Goal: Task Accomplishment & Management: Complete application form

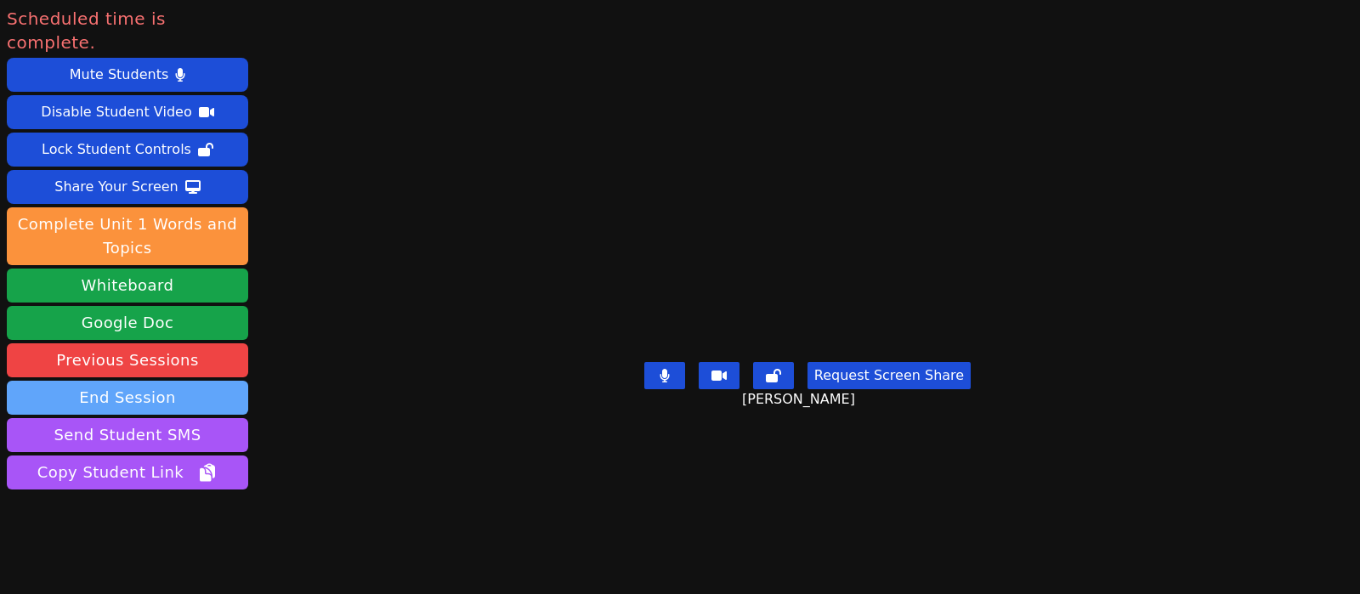
click at [192, 381] on button "End Session" at bounding box center [127, 398] width 241 height 34
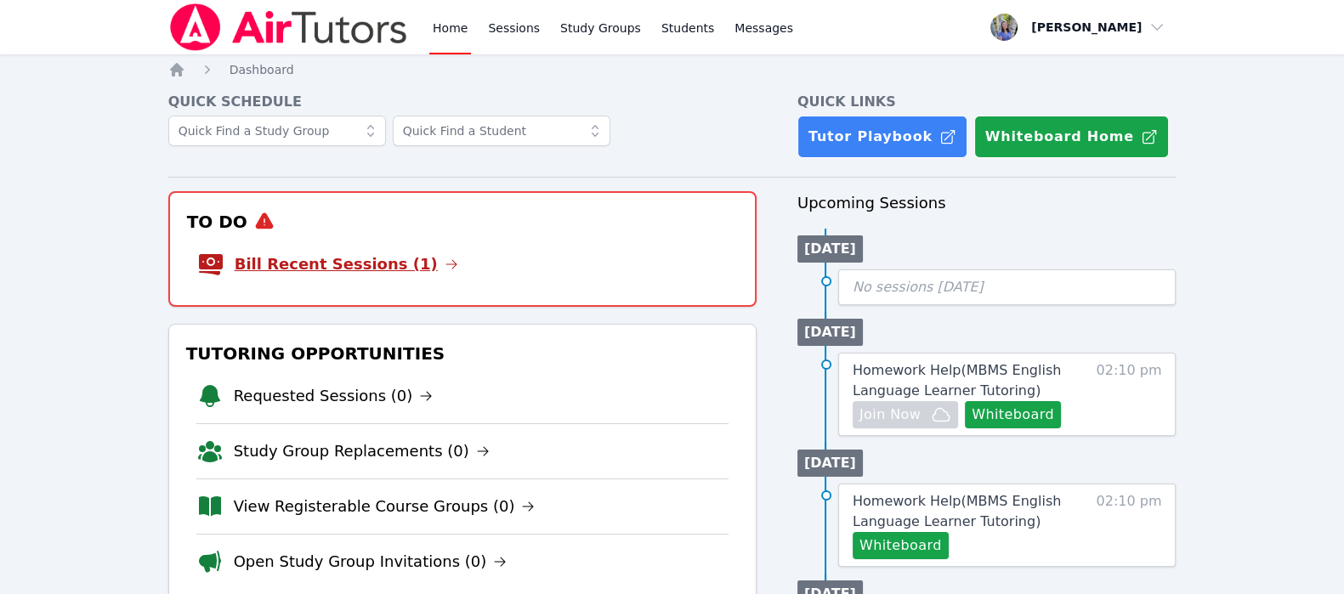
click at [344, 269] on link "Bill Recent Sessions (1)" at bounding box center [347, 264] width 224 height 24
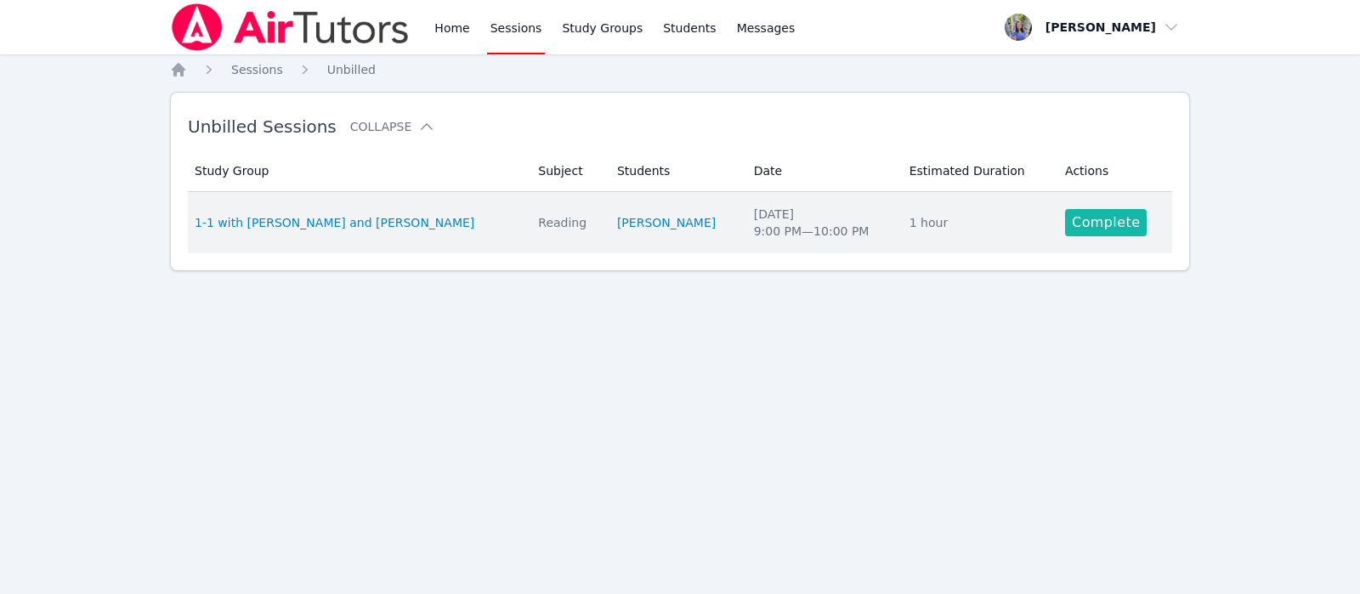
click at [1095, 216] on link "Complete" at bounding box center [1106, 222] width 82 height 27
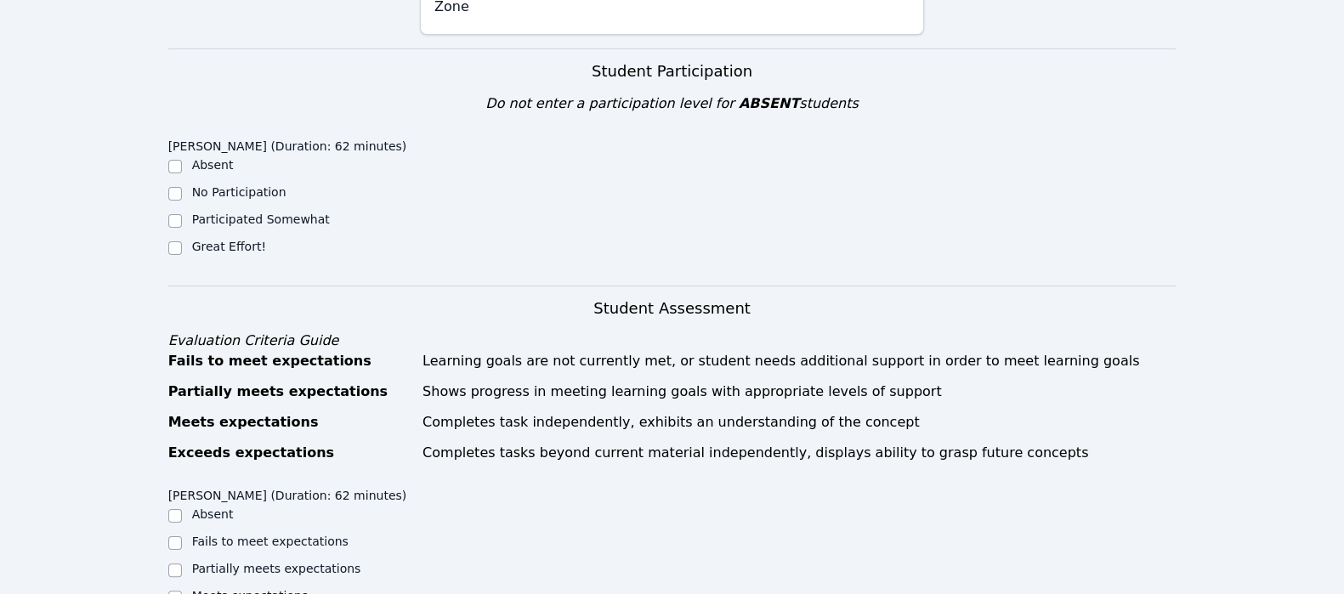
scroll to position [479, 0]
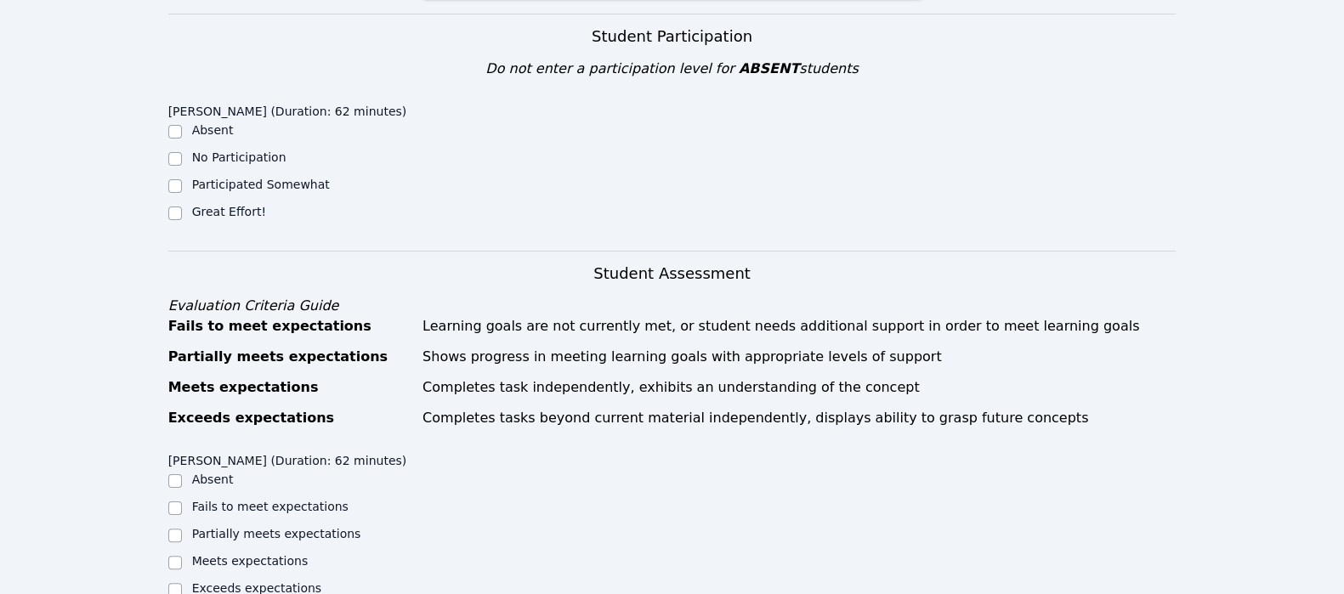
click at [236, 205] on label "Great Effort!" at bounding box center [229, 212] width 74 height 14
click at [182, 207] on input "Great Effort!" at bounding box center [175, 214] width 14 height 14
checkbox input "true"
click at [172, 506] on ul "Absent Fails to meet expectations Partially meets expectations Meets expectatio…" at bounding box center [294, 535] width 252 height 129
click at [176, 529] on input "Partially meets expectations" at bounding box center [175, 536] width 14 height 14
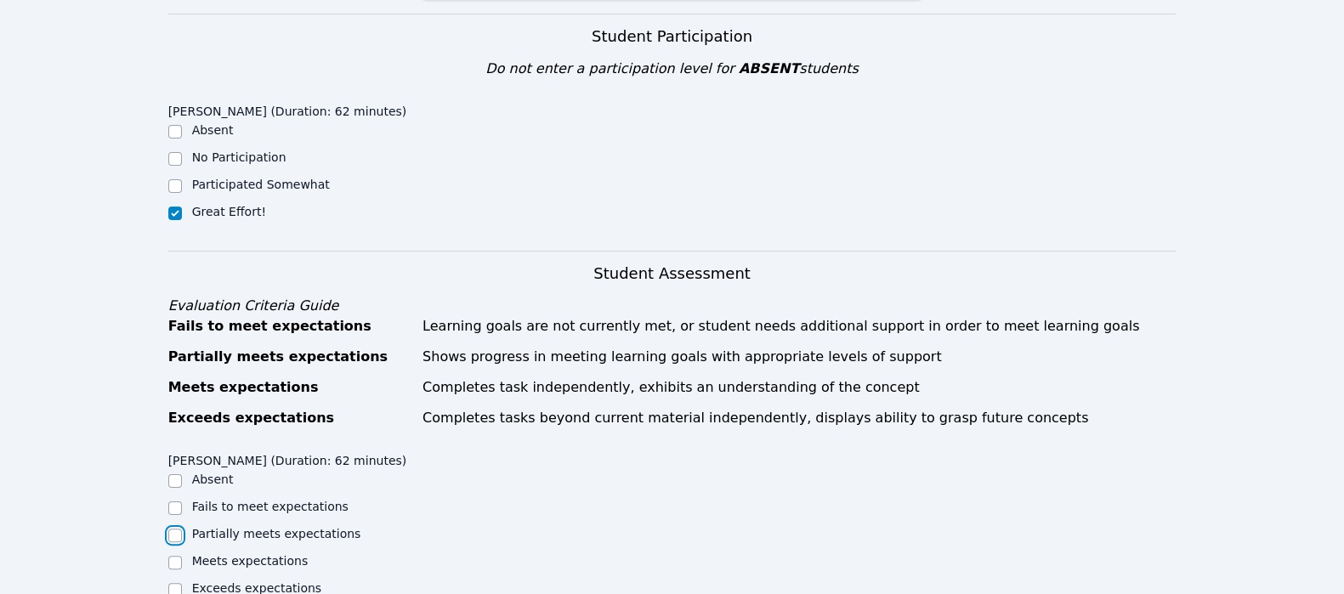
checkbox input "true"
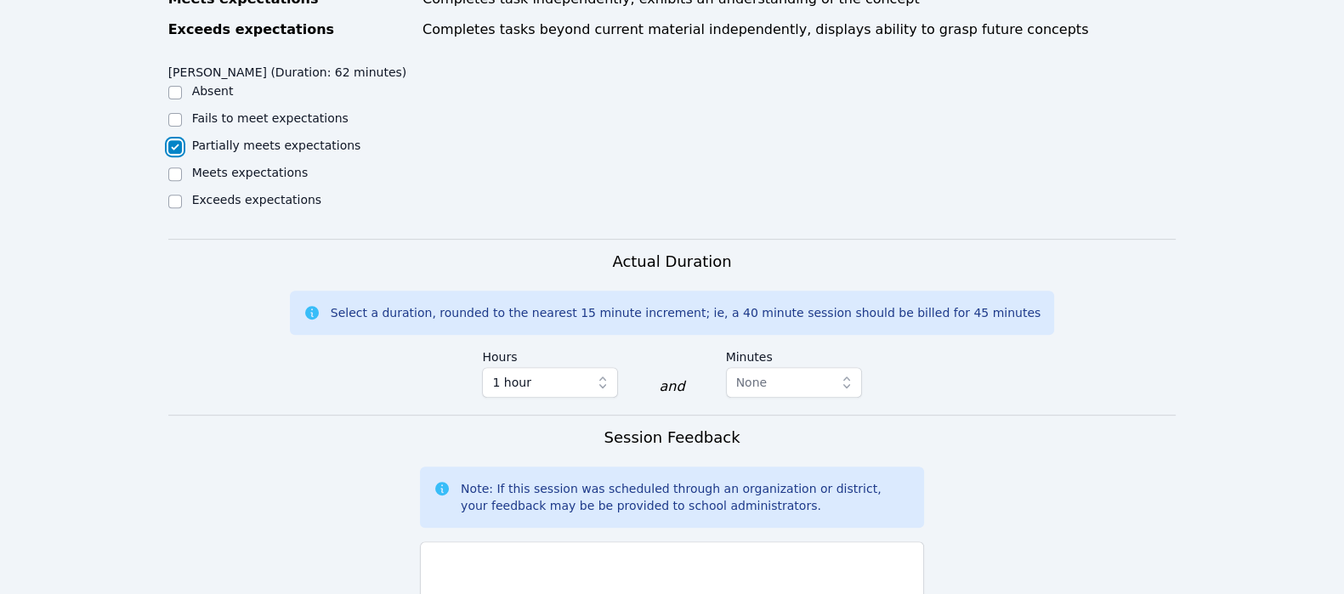
scroll to position [918, 0]
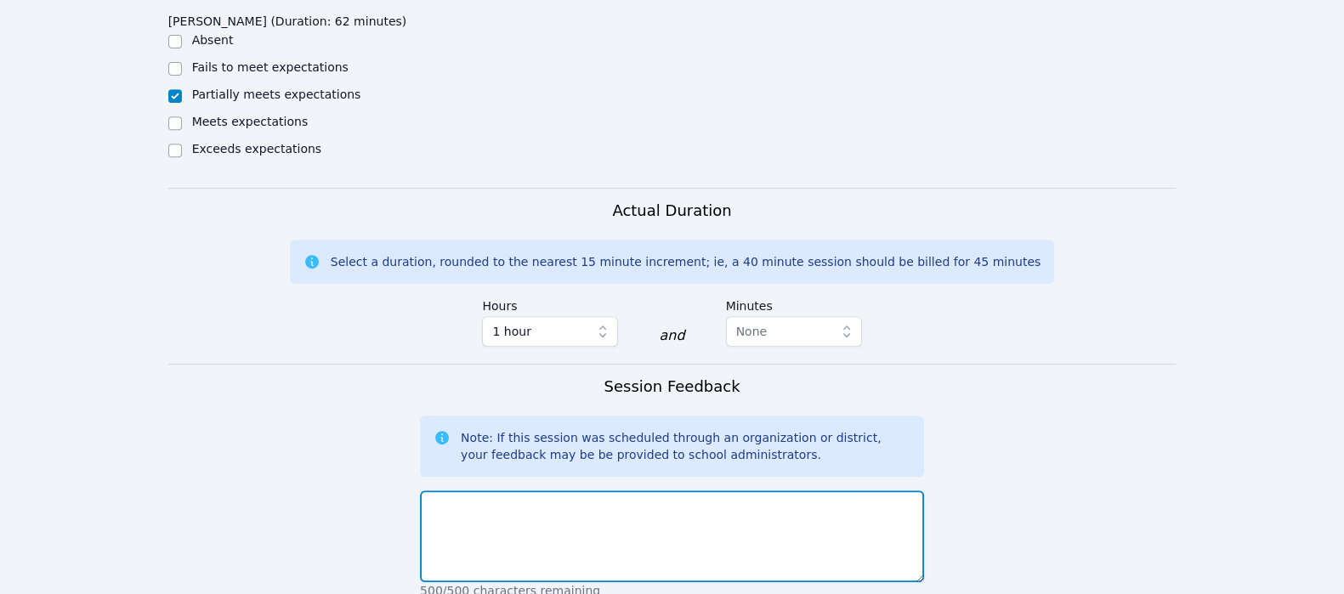
click at [724, 490] on textarea at bounding box center [672, 536] width 504 height 92
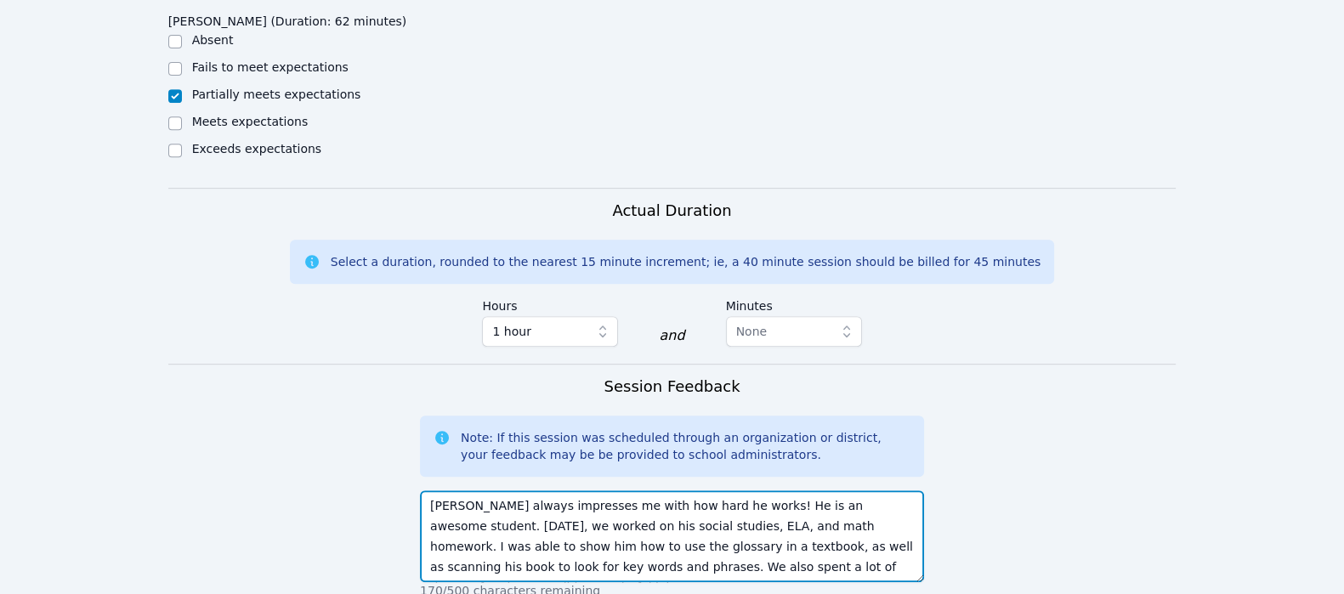
type textarea "Mark always impresses me with how hard he works! He is an awesome student. Toda…"
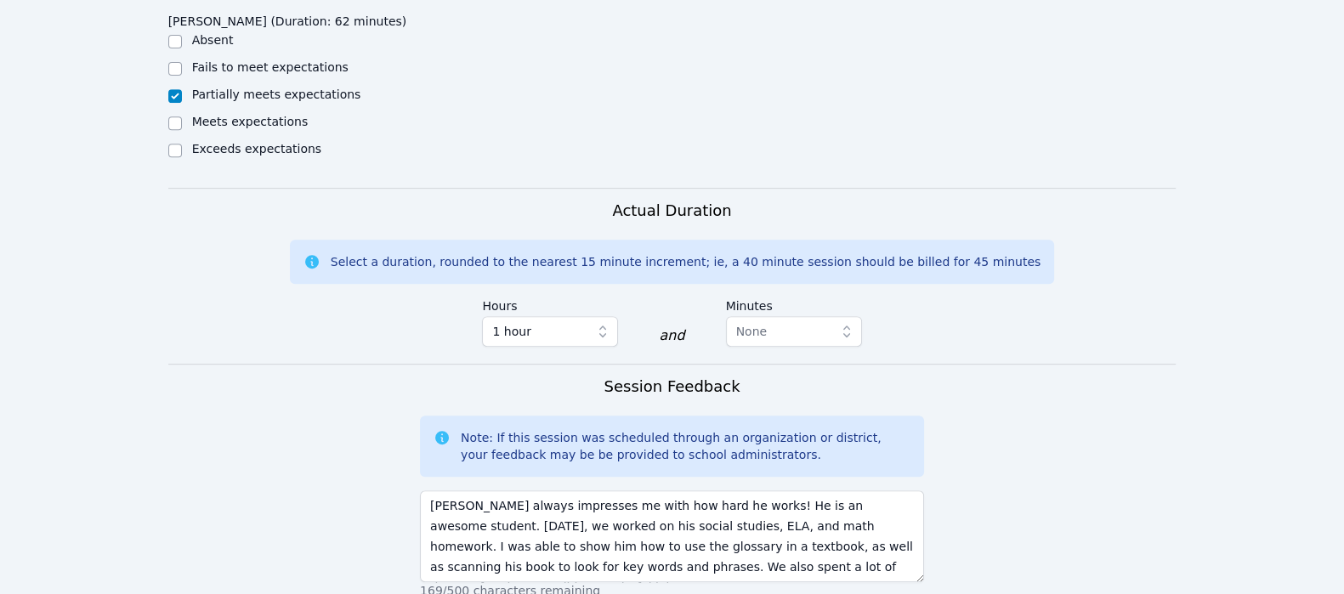
scroll to position [1218, 0]
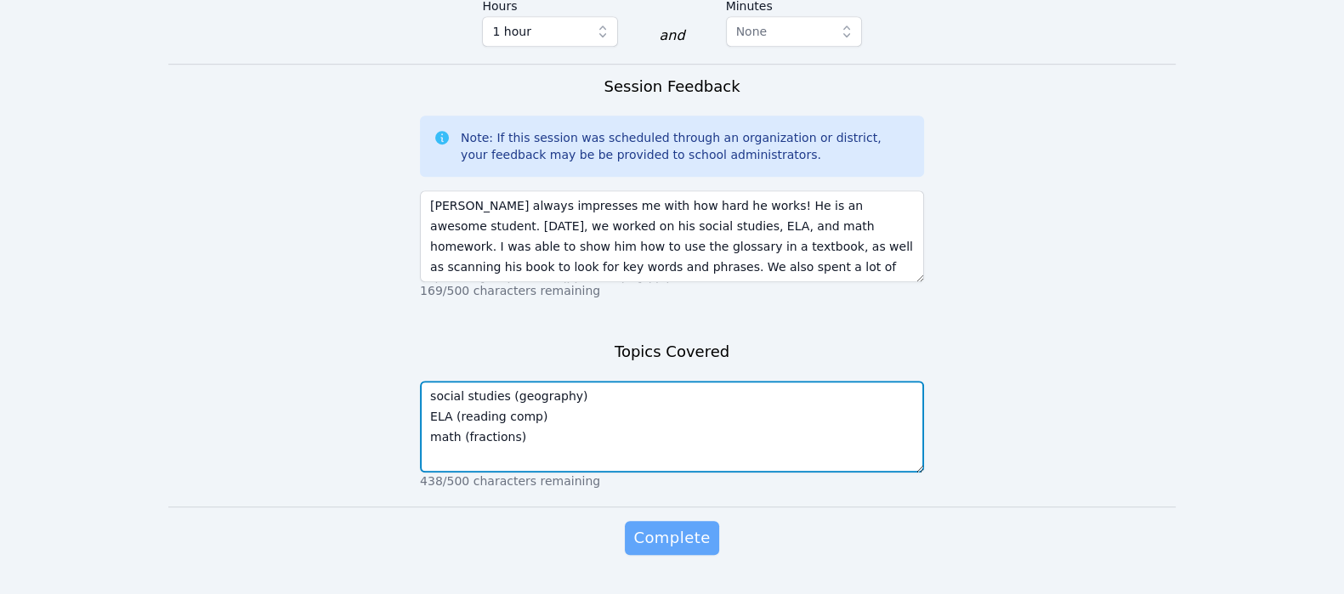
type textarea "social studies (geography) ELA (reading comp) math (fractions)"
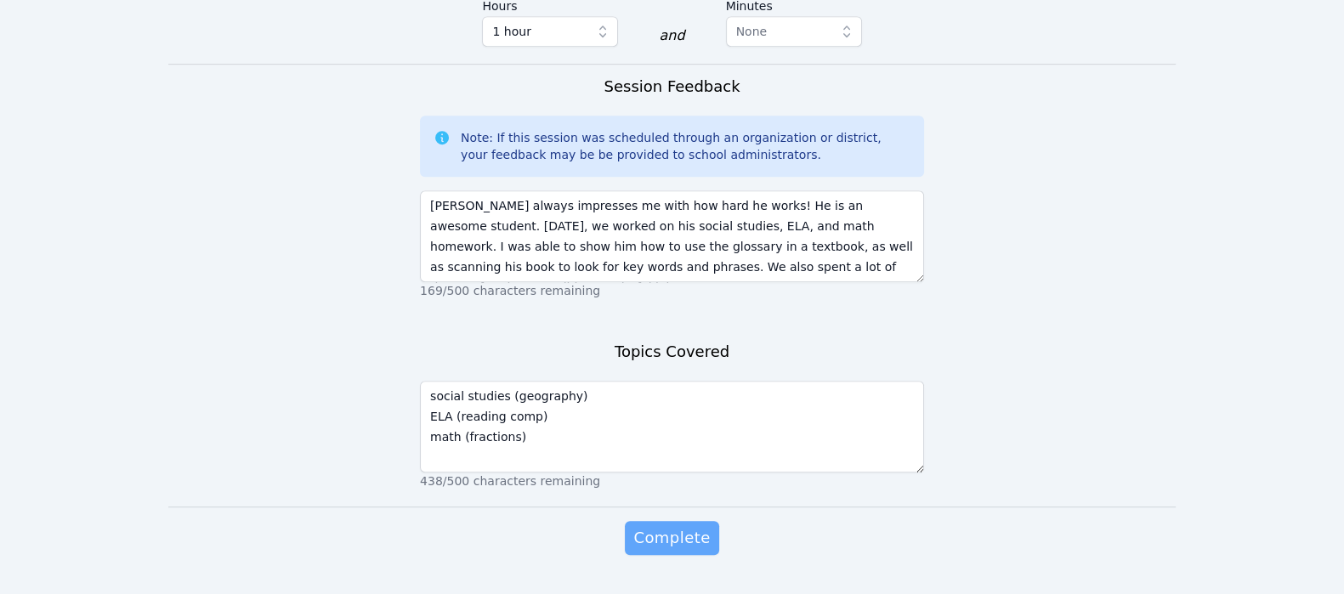
click at [684, 526] on span "Complete" at bounding box center [671, 538] width 77 height 24
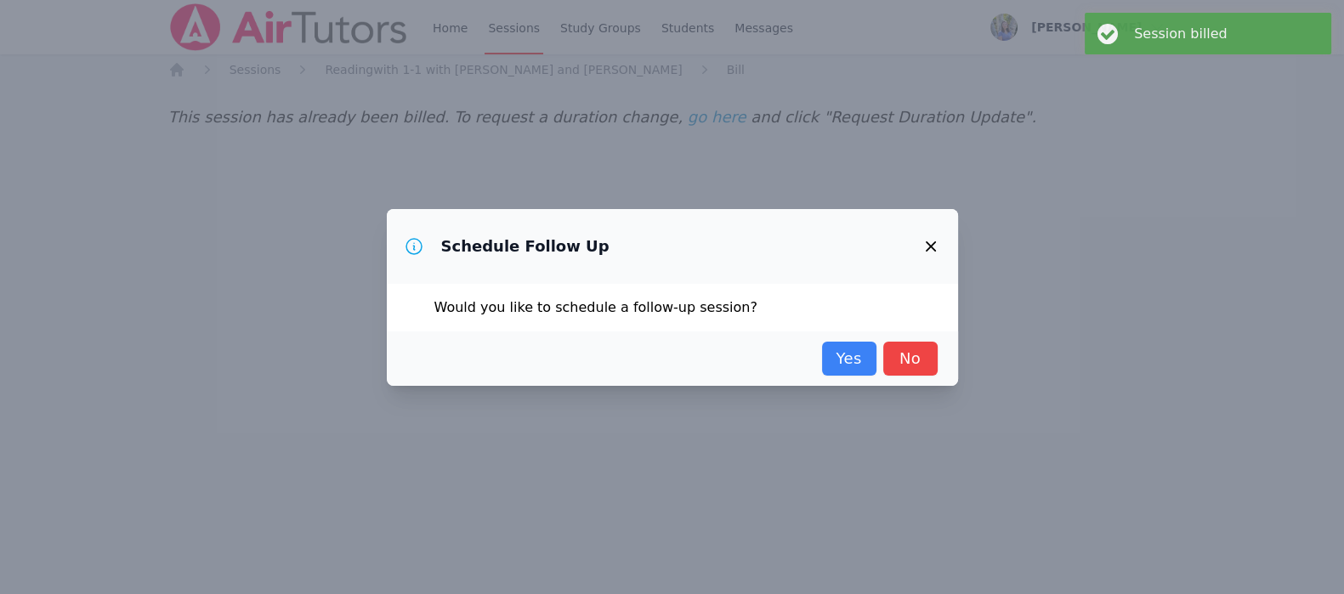
scroll to position [0, 0]
click at [864, 360] on link "Yes" at bounding box center [857, 359] width 54 height 34
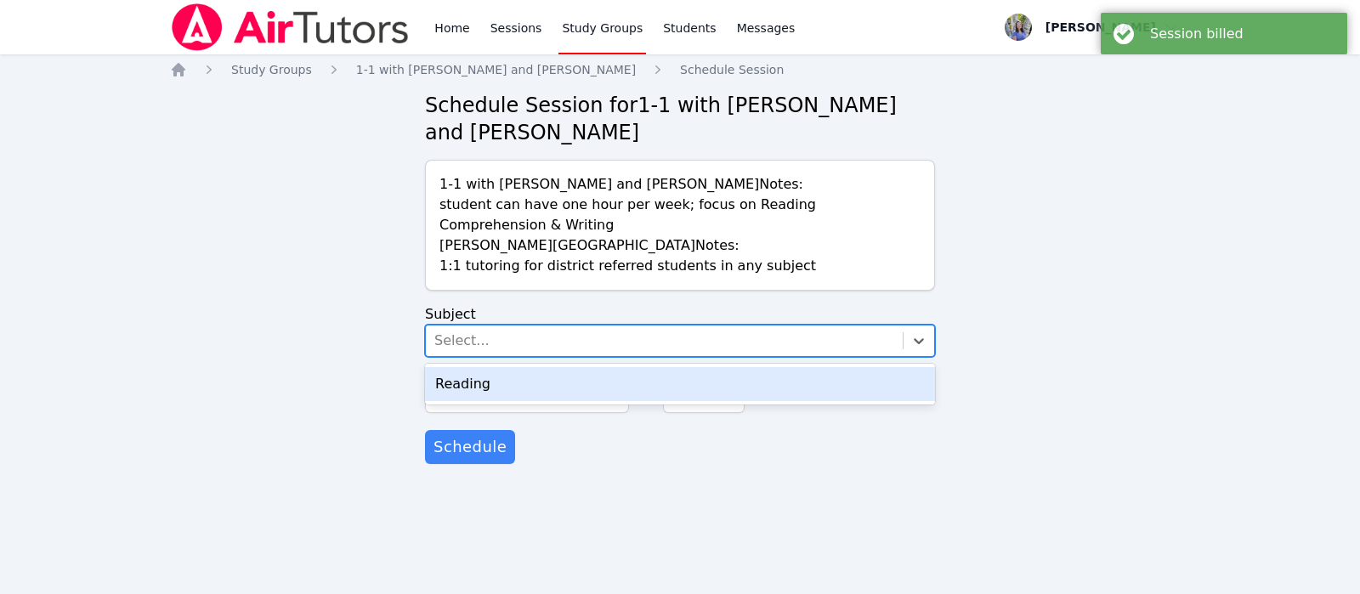
click at [843, 345] on div "Select..." at bounding box center [664, 341] width 477 height 31
click at [845, 371] on div "Reading" at bounding box center [680, 384] width 510 height 34
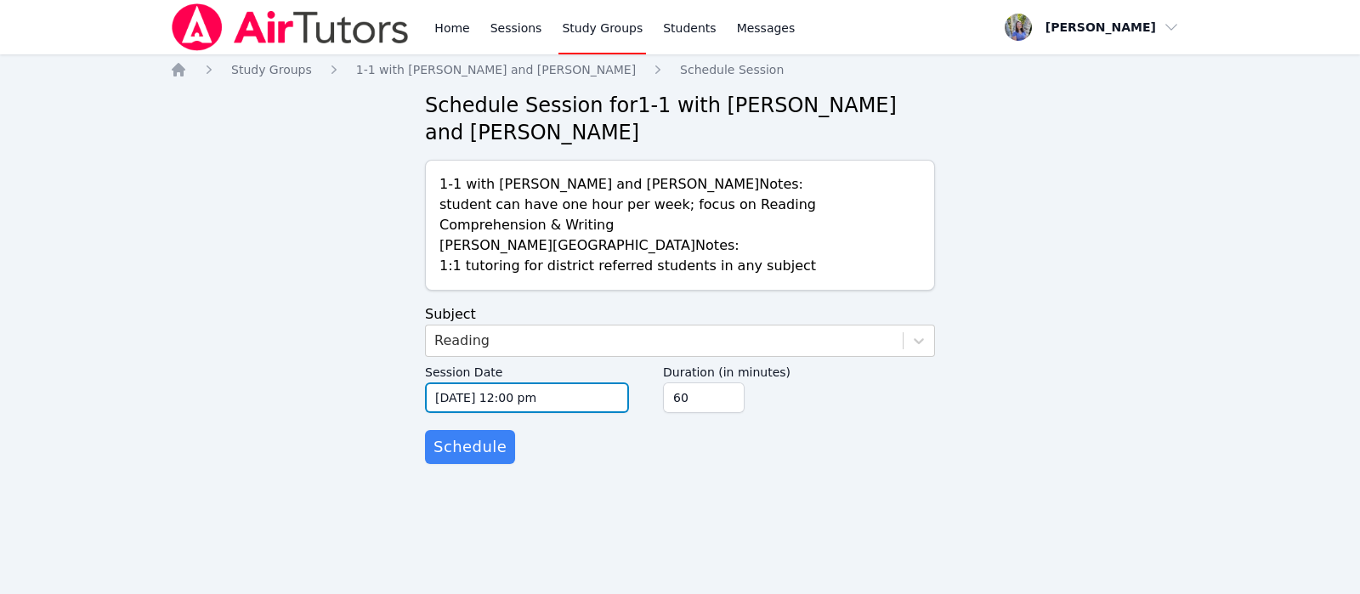
click at [474, 405] on input "10/09/2025 12:00 pm" at bounding box center [527, 398] width 204 height 31
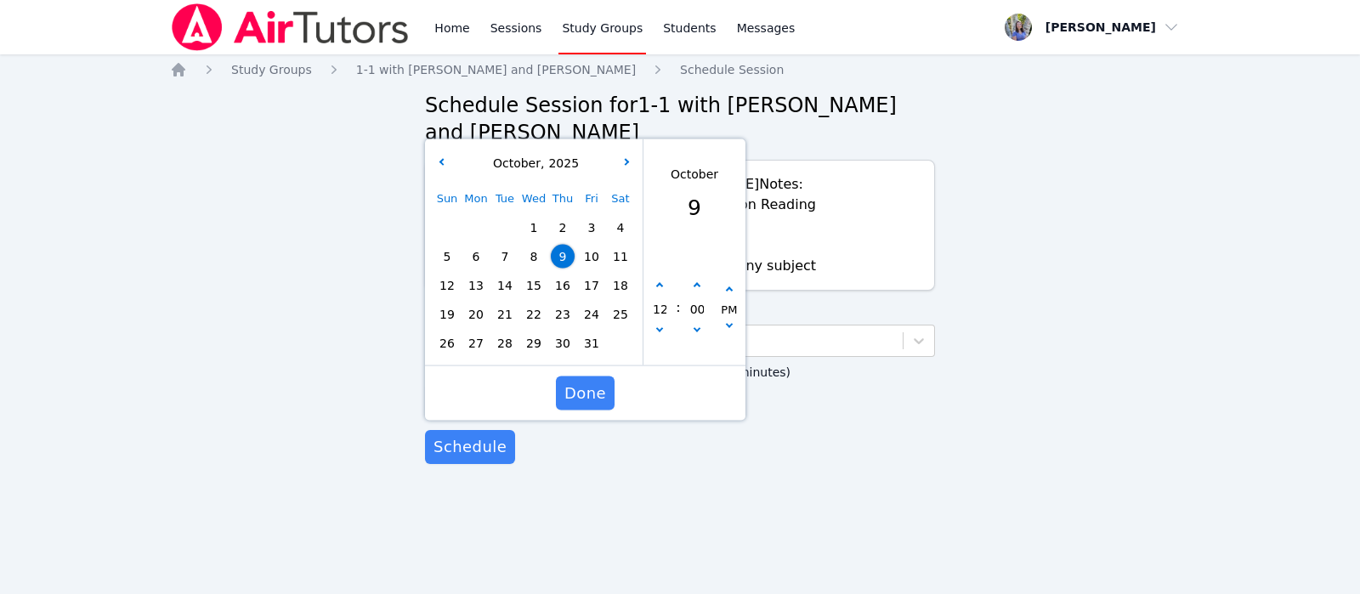
click at [564, 286] on span "16" at bounding box center [563, 286] width 24 height 24
click at [659, 290] on button "button" at bounding box center [659, 286] width 17 height 17
type input "10/16/2025 01:00 pm"
type input "01"
click at [659, 290] on button "button" at bounding box center [659, 286] width 17 height 17
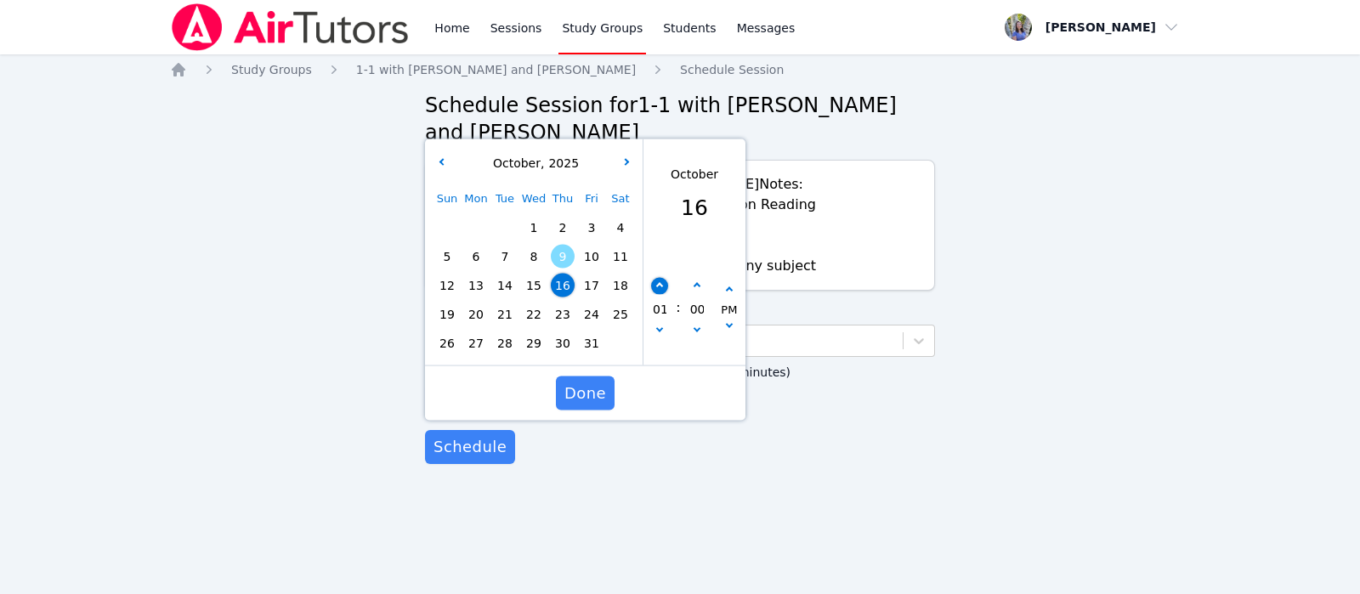
type input "10/16/2025 02:00 pm"
type input "02"
click at [659, 290] on button "button" at bounding box center [659, 286] width 17 height 17
type input "10/16/2025 03:00 pm"
type input "03"
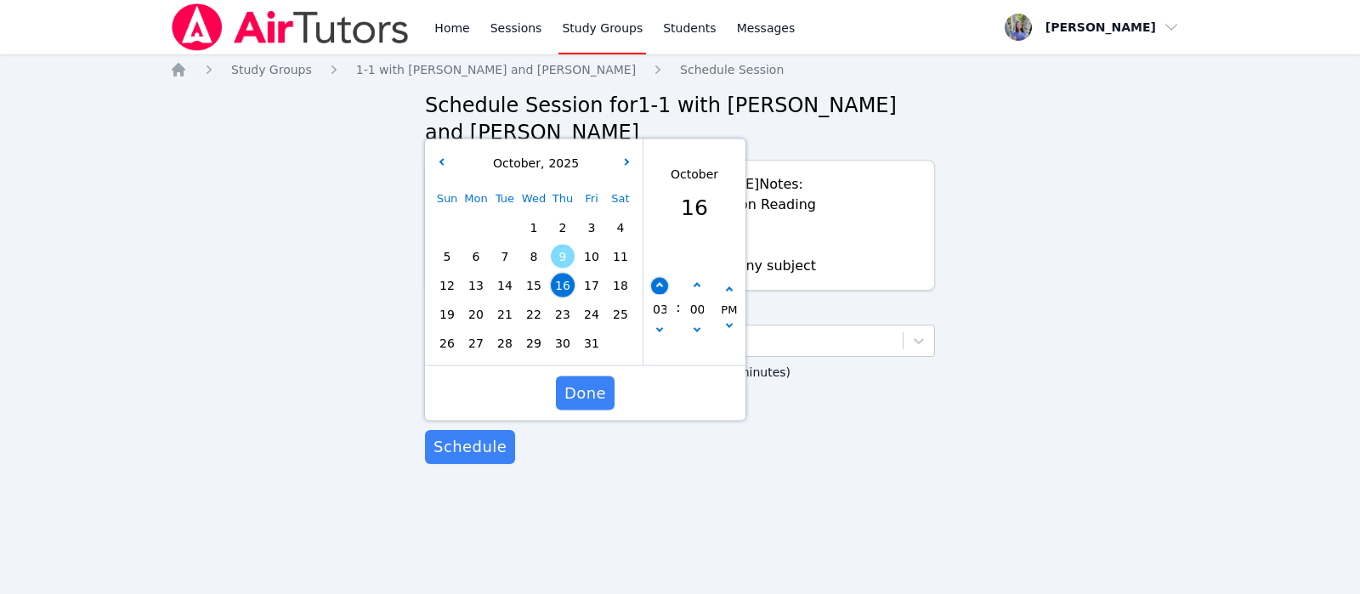
click at [659, 290] on button "button" at bounding box center [659, 286] width 17 height 17
type input "10/16/2025 04:00 pm"
type input "04"
click at [659, 290] on button "button" at bounding box center [659, 286] width 17 height 17
type input "10/16/2025 05:00 pm"
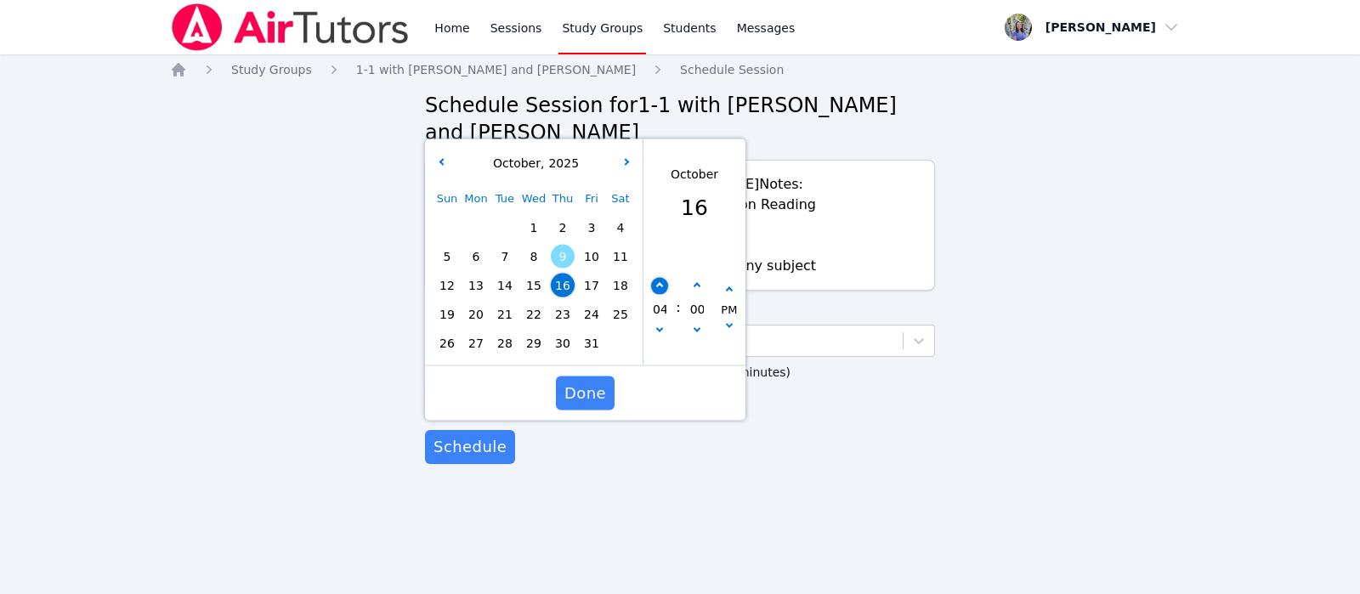
type input "05"
click at [659, 290] on button "button" at bounding box center [659, 286] width 17 height 17
type input "10/16/2025 06:00 pm"
type input "06"
click at [659, 290] on button "button" at bounding box center [659, 286] width 17 height 17
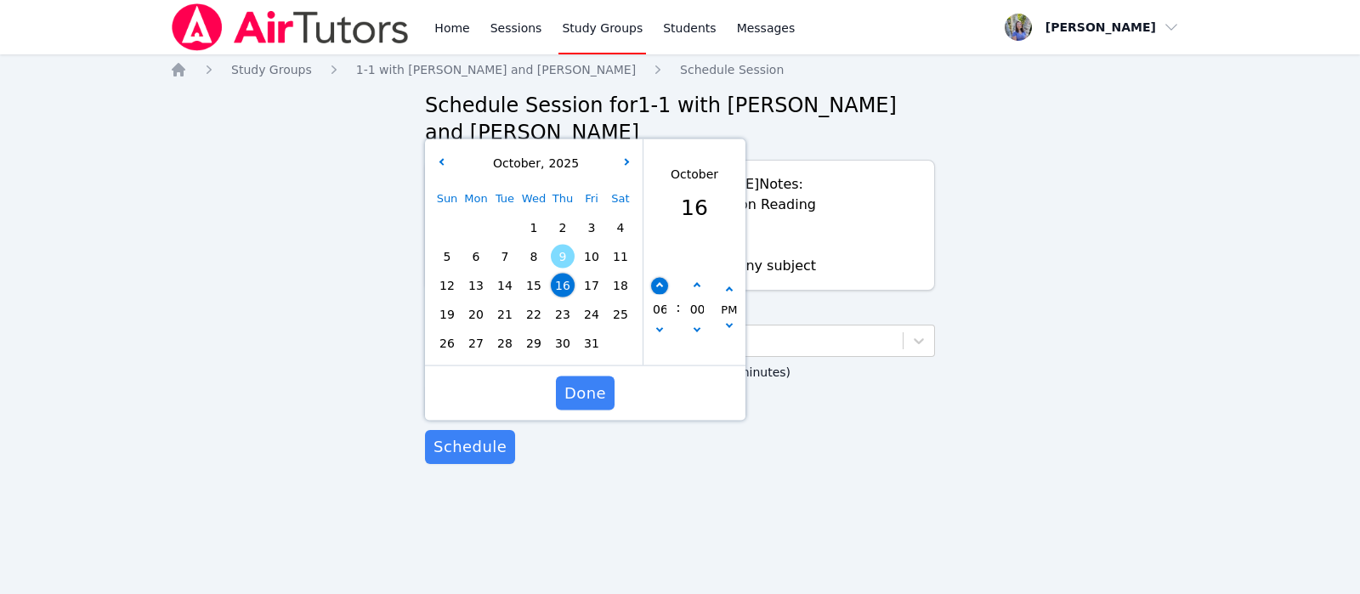
type input "10/16/2025 07:00 pm"
type input "07"
click at [659, 290] on button "button" at bounding box center [659, 286] width 17 height 17
type input "10/16/2025 08:00 pm"
type input "08"
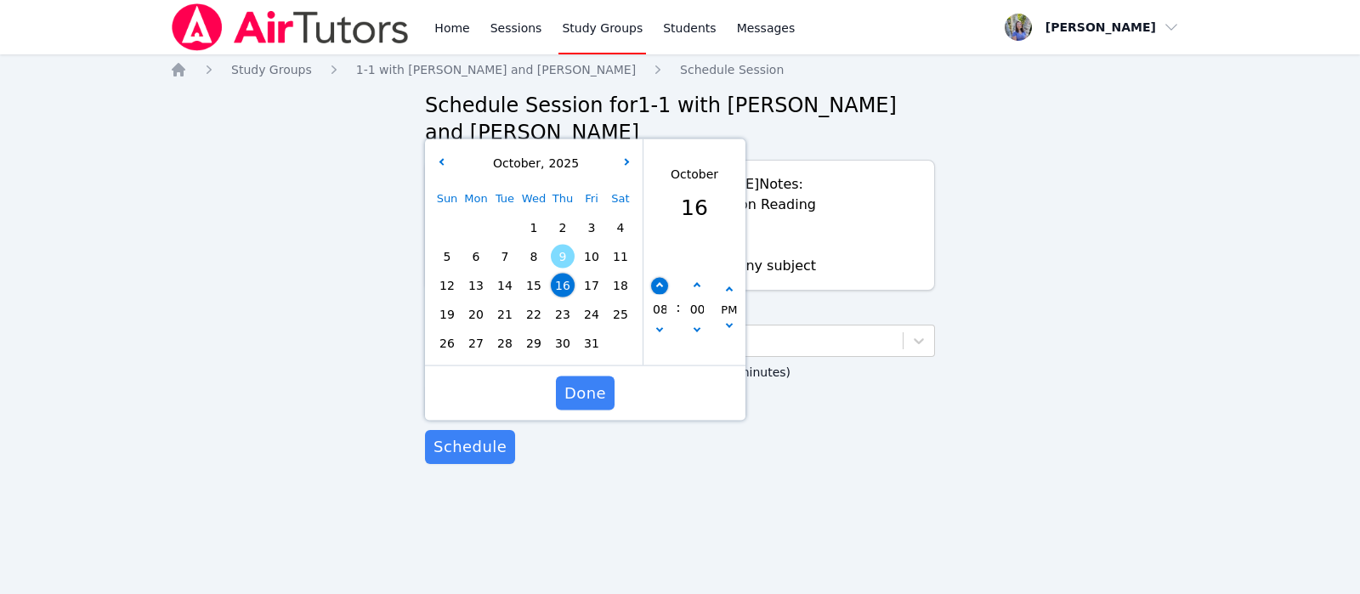
click at [664, 286] on button "button" at bounding box center [659, 286] width 17 height 17
type input "10/16/2025 09:00 pm"
type input "09"
click at [664, 286] on button "button" at bounding box center [659, 286] width 17 height 17
type input "10/16/2025 10:00 pm"
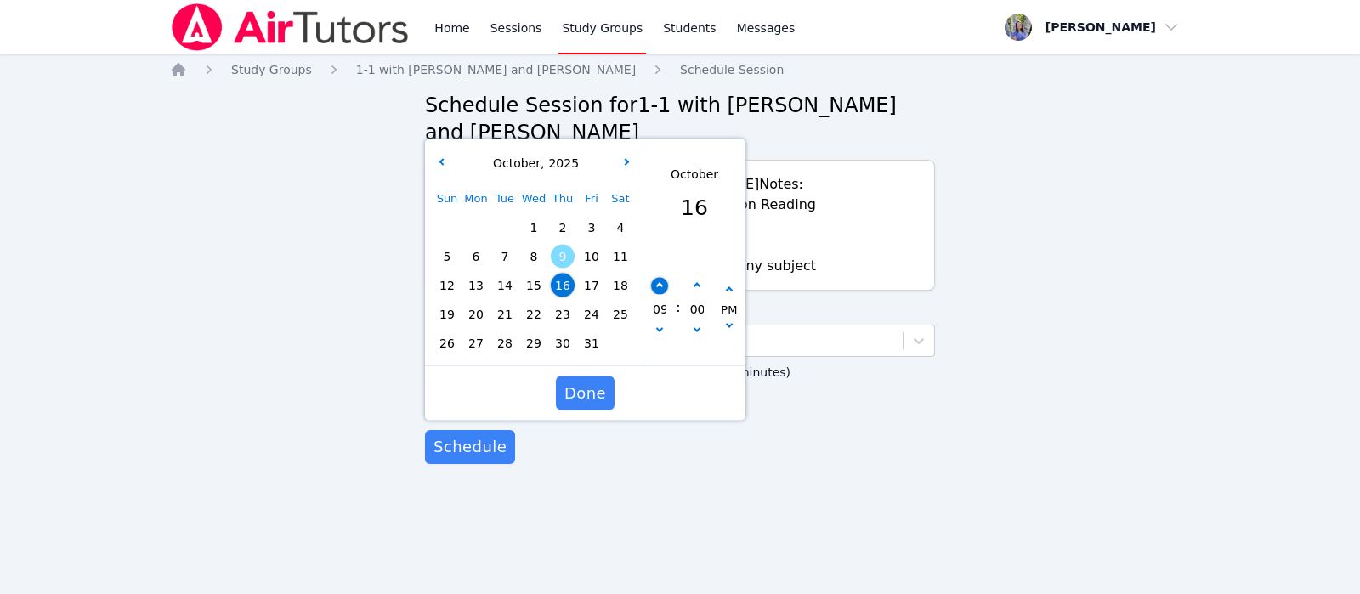
type input "10"
click at [664, 286] on button "button" at bounding box center [659, 286] width 17 height 17
type input "10/16/2025 11:00 pm"
type input "11"
click at [664, 286] on button "button" at bounding box center [659, 286] width 17 height 17
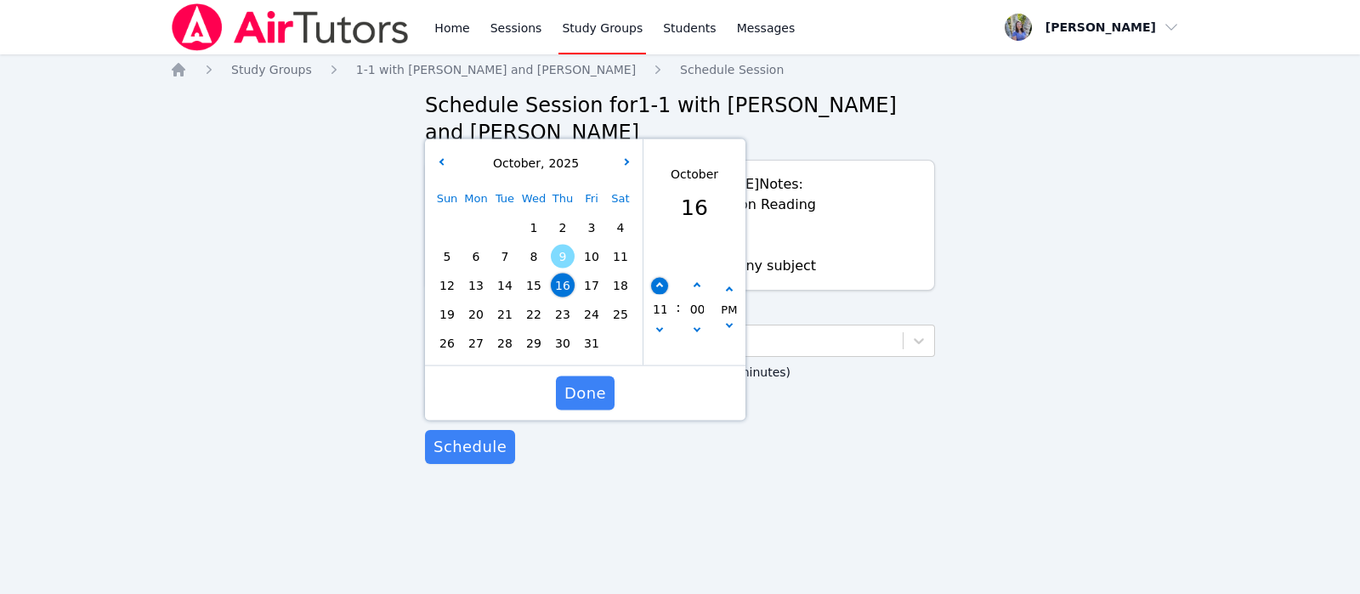
type input "10/17/2025 12:00 am"
type input "12"
click at [660, 333] on button "button" at bounding box center [659, 332] width 17 height 17
type input "10/16/2025 11:00 pm"
type input "11"
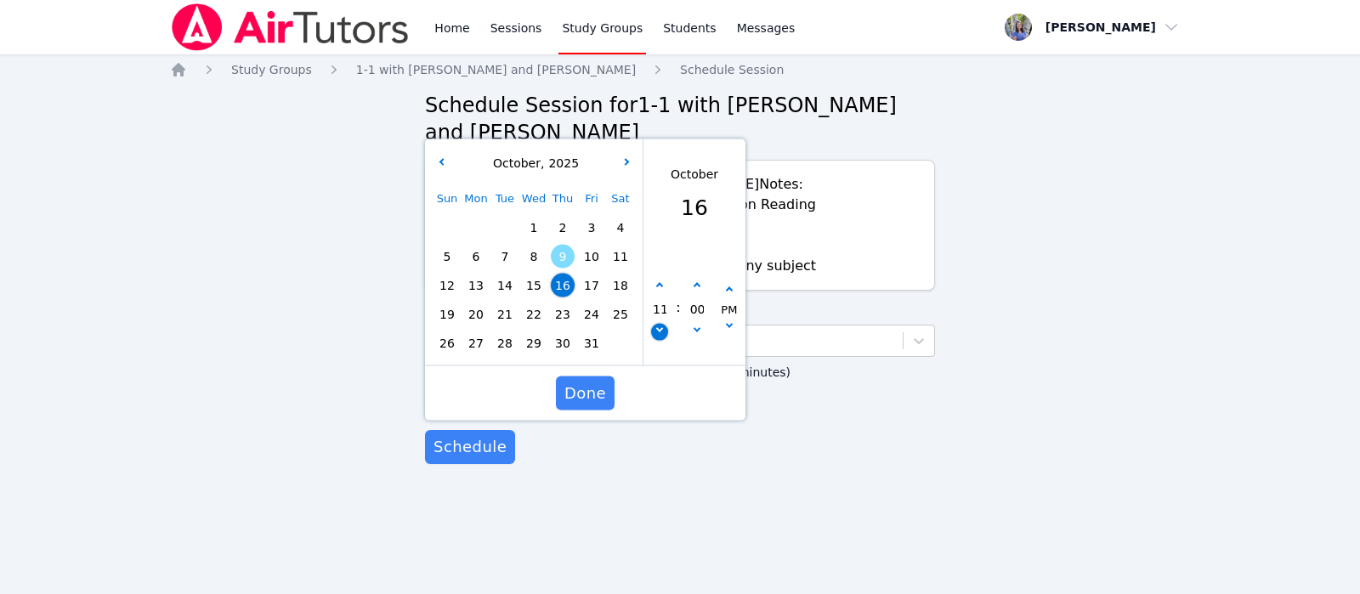
click at [660, 333] on button "button" at bounding box center [659, 332] width 17 height 17
type input "10/16/2025 10:00 pm"
type input "10"
click at [660, 333] on button "button" at bounding box center [659, 332] width 17 height 17
type input "10/16/2025 09:00 pm"
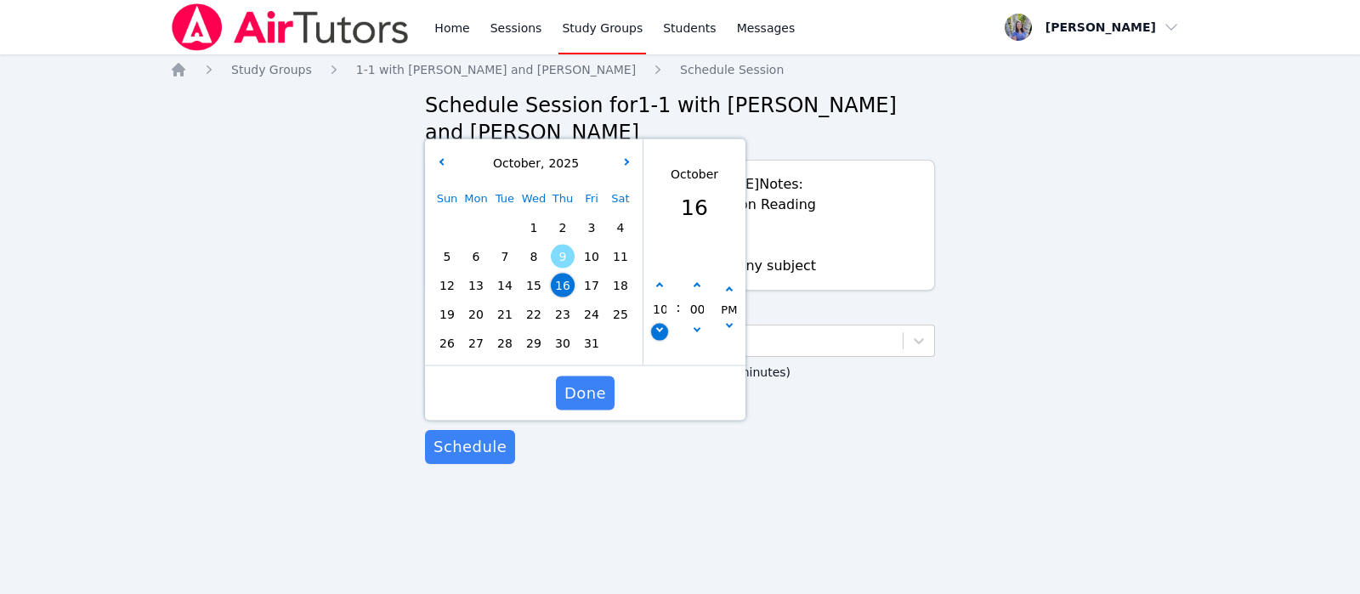
type input "09"
click at [598, 385] on span "Done" at bounding box center [585, 394] width 42 height 24
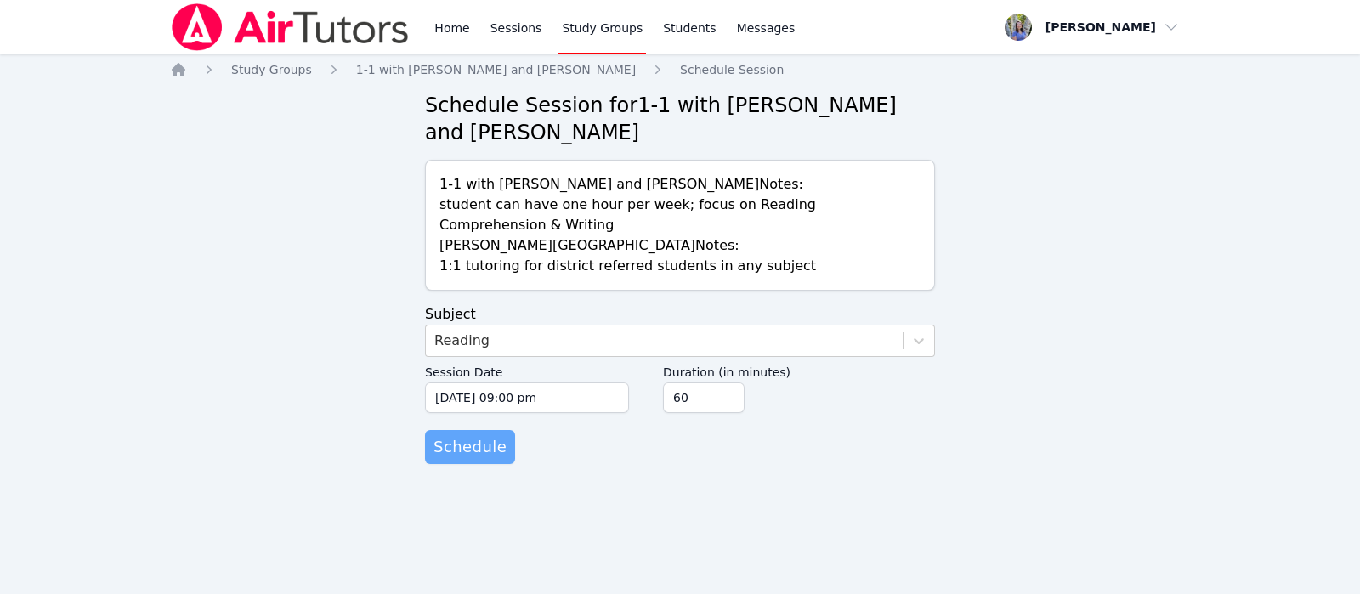
click at [488, 446] on span "Schedule" at bounding box center [470, 447] width 73 height 24
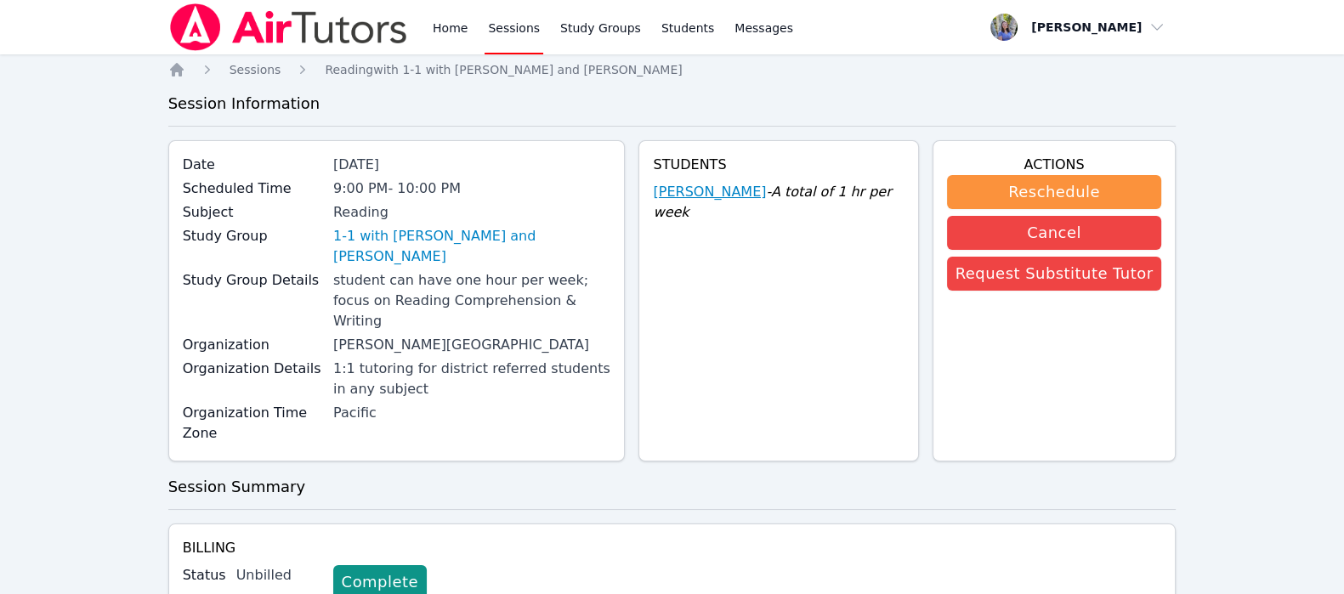
click at [766, 190] on link "Marko Bilonozhko" at bounding box center [709, 192] width 113 height 20
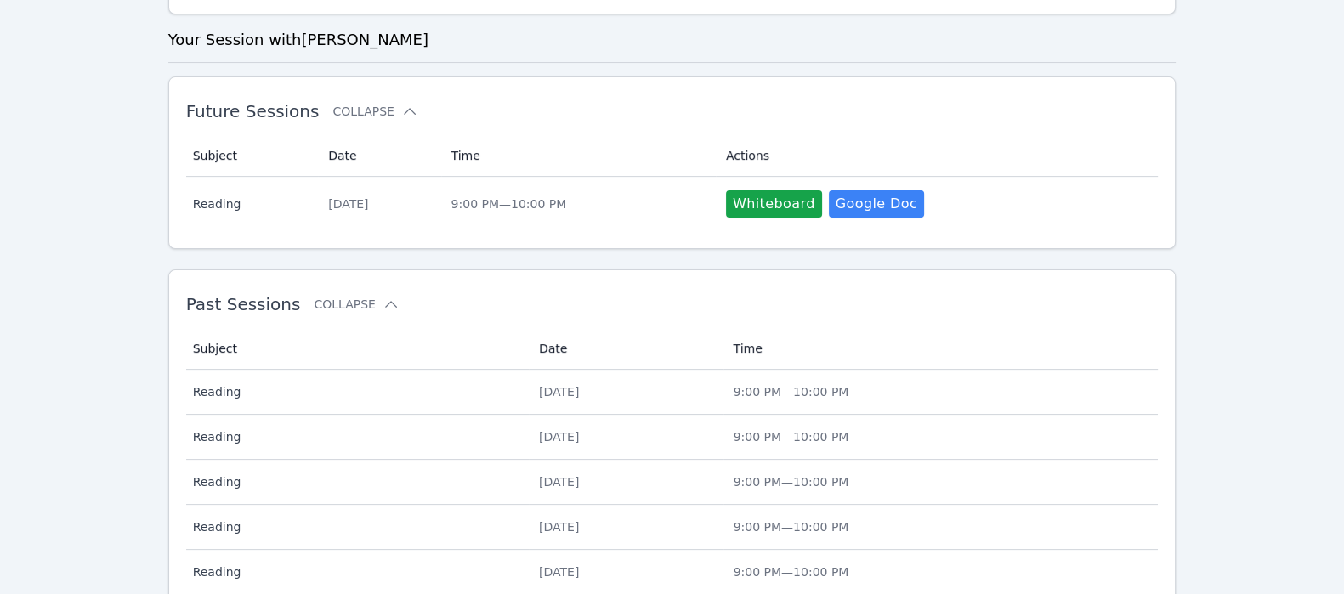
scroll to position [477, 0]
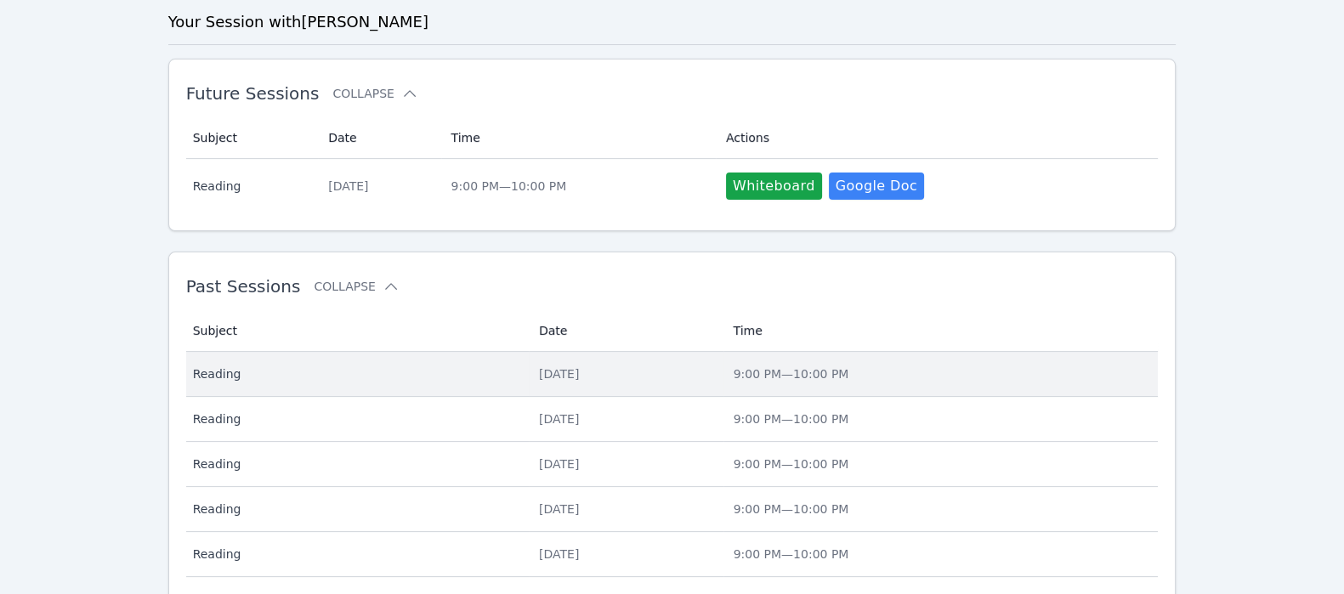
click at [462, 384] on td "Subject Reading" at bounding box center [357, 374] width 343 height 45
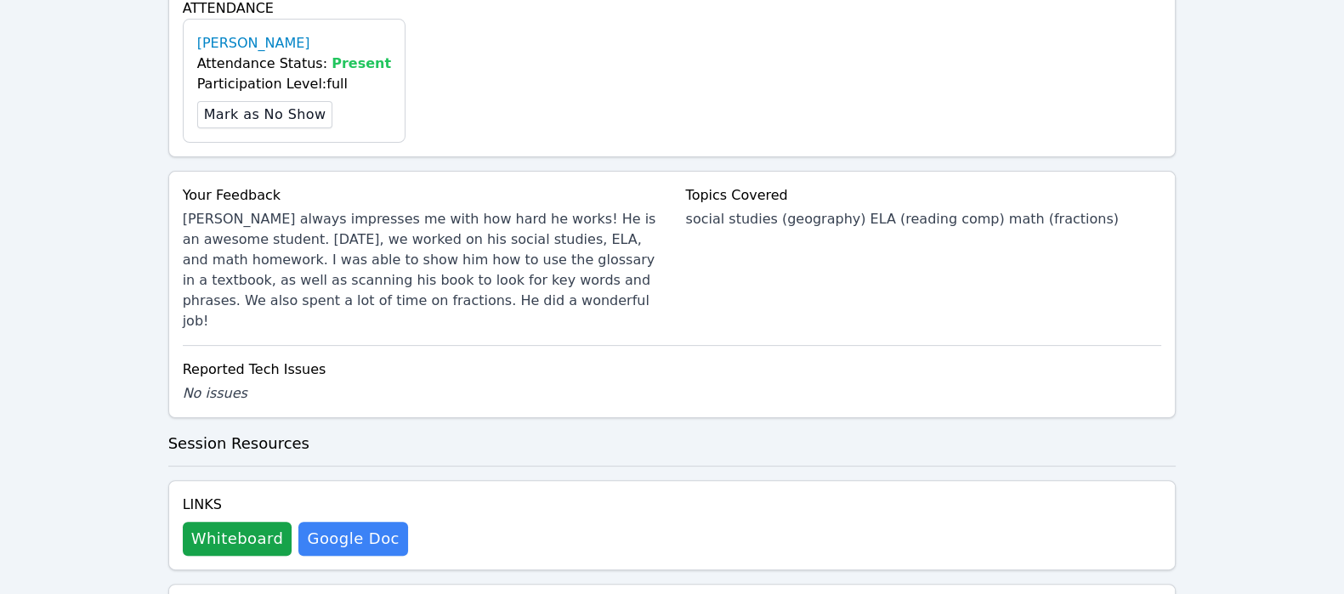
scroll to position [593, 0]
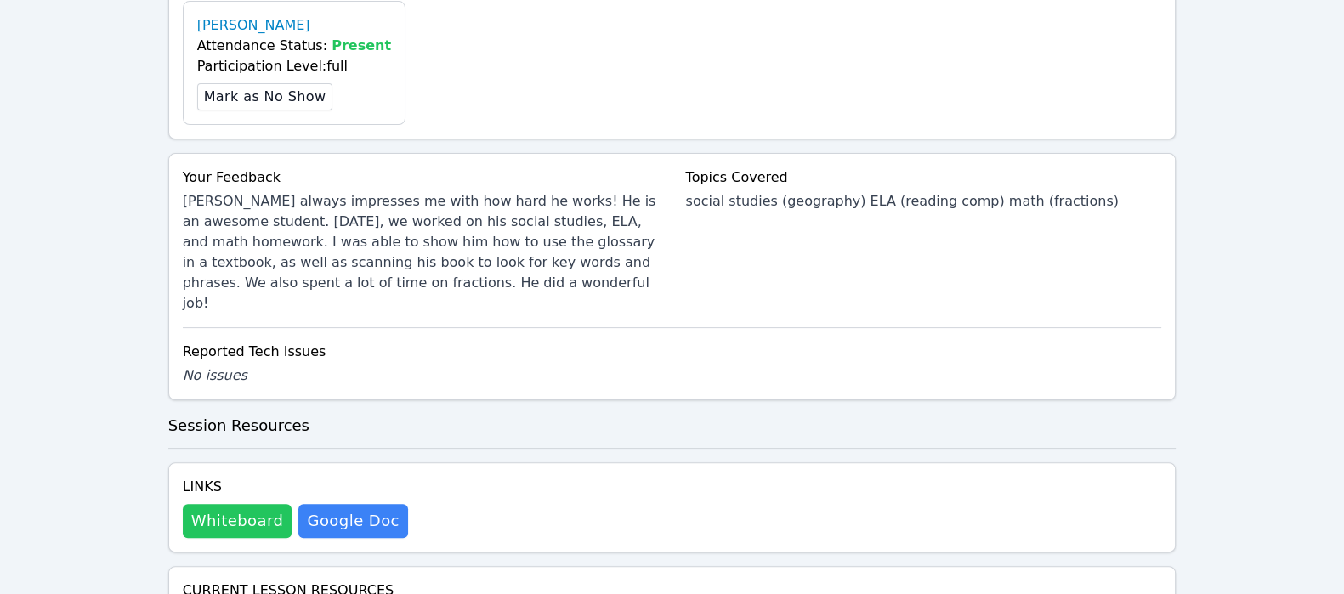
click at [225, 504] on button "Whiteboard" at bounding box center [238, 521] width 110 height 34
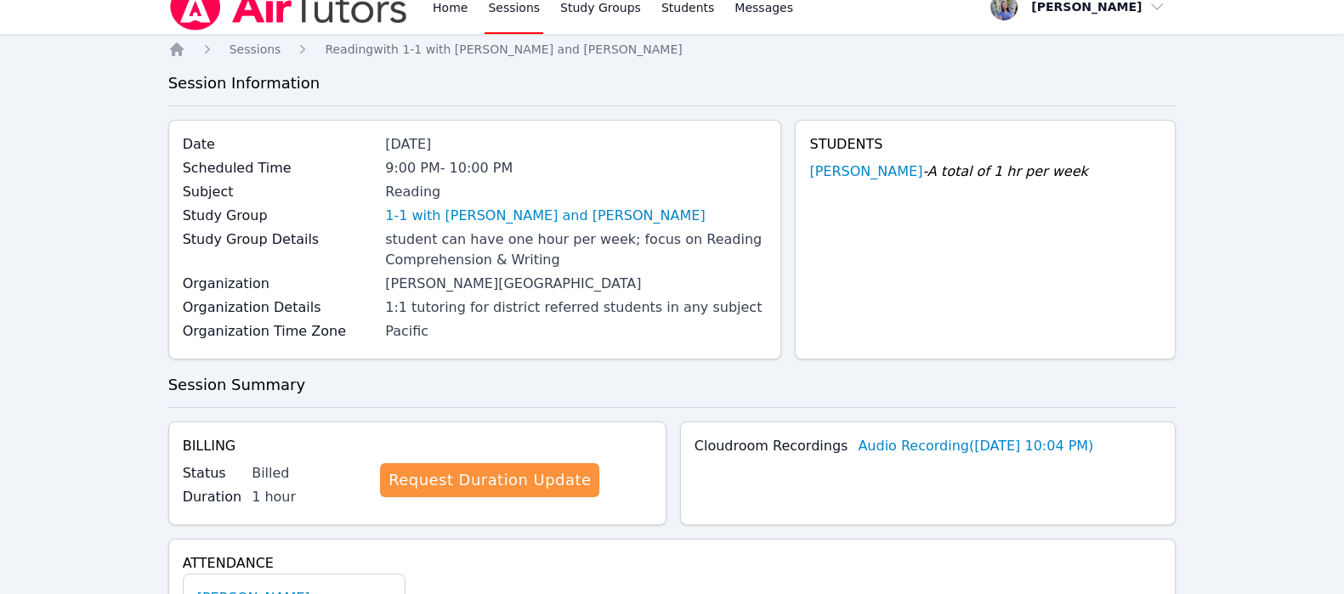
scroll to position [0, 0]
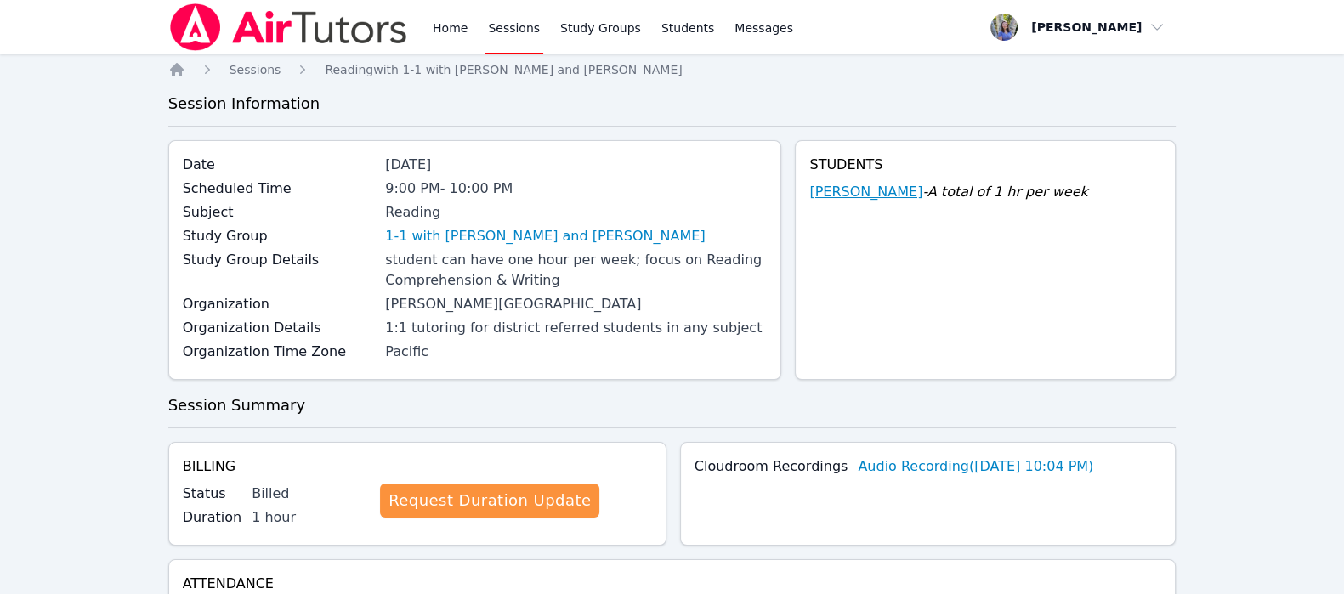
click at [833, 184] on link "Marko Bilonozhko" at bounding box center [865, 192] width 113 height 20
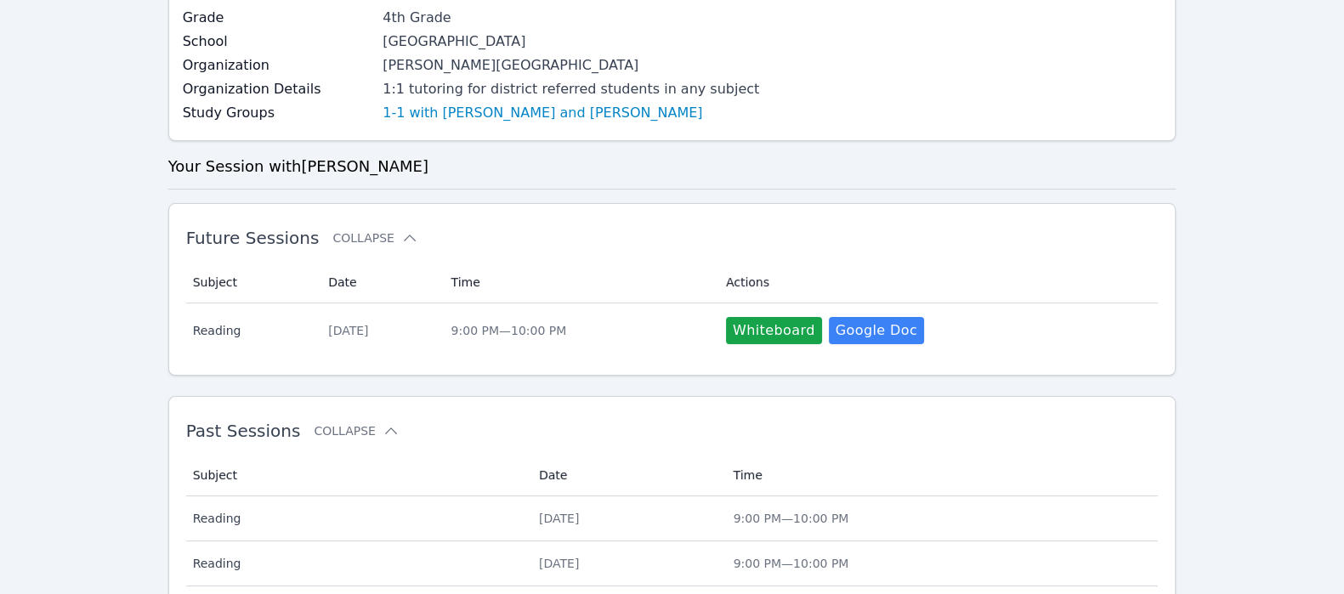
scroll to position [366, 0]
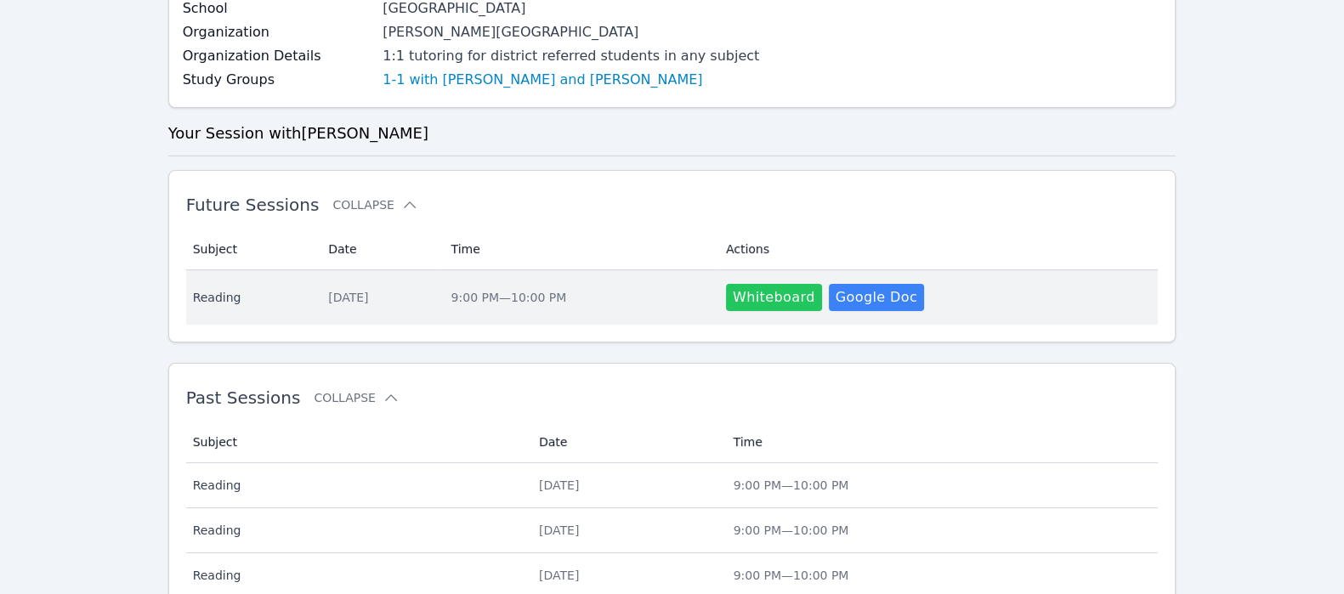
click at [812, 291] on button "Whiteboard" at bounding box center [774, 297] width 96 height 27
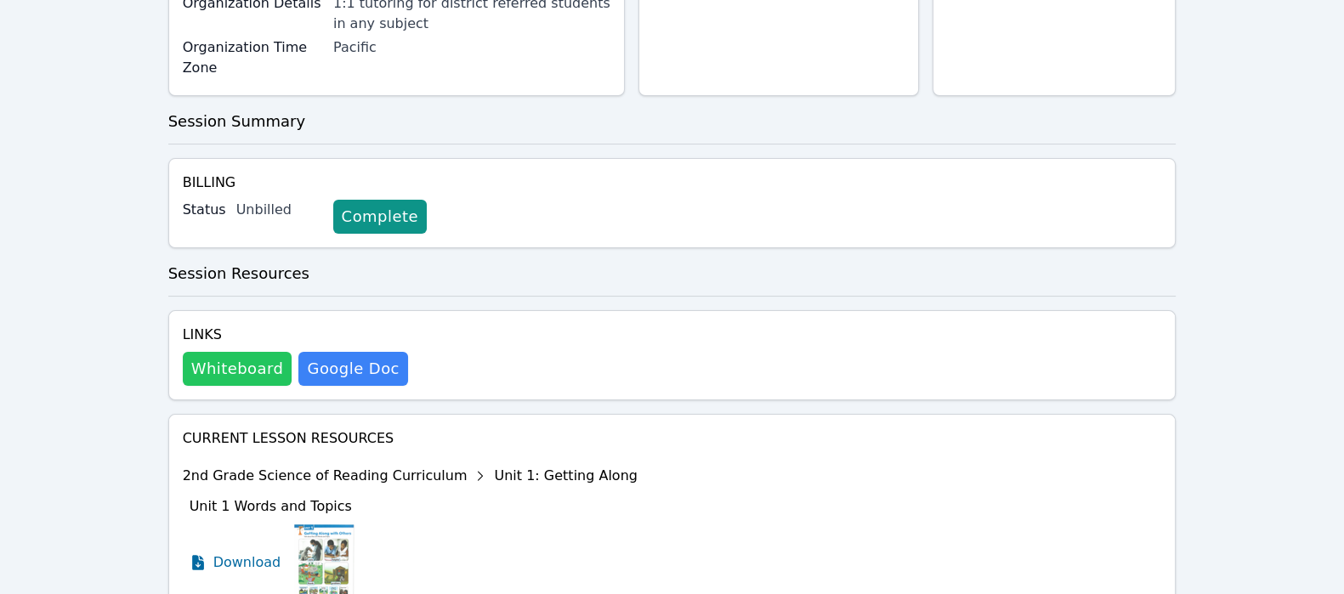
click at [205, 352] on button "Whiteboard" at bounding box center [238, 369] width 110 height 34
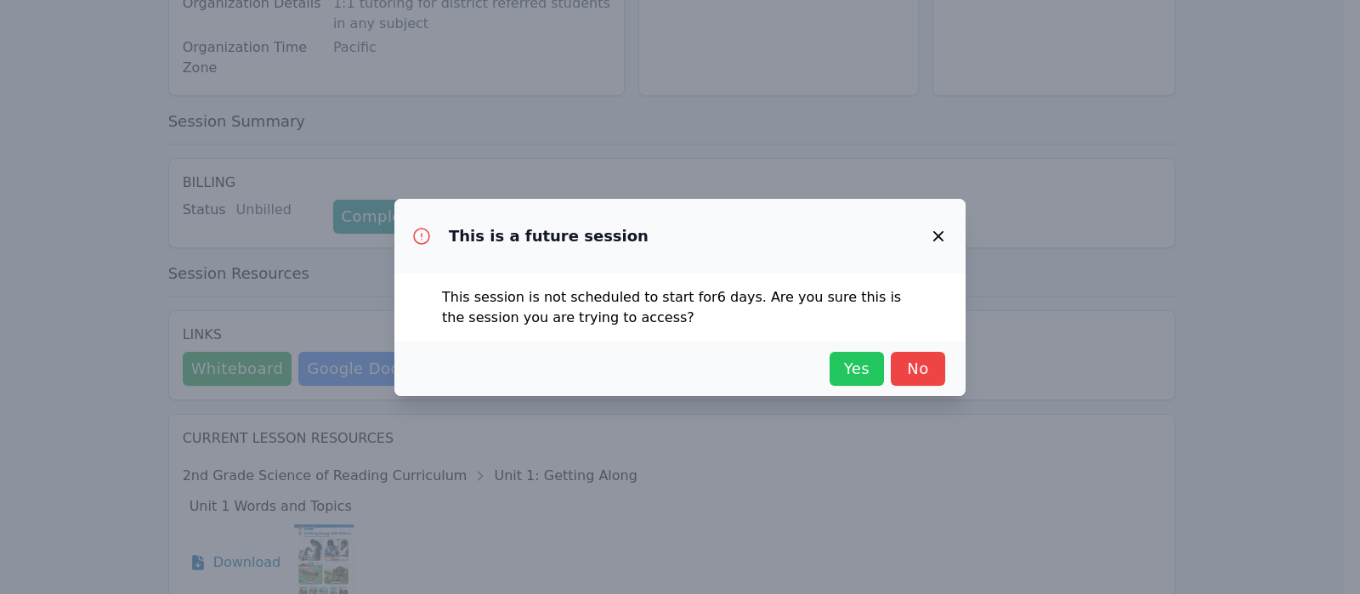
click at [854, 363] on span "Yes" at bounding box center [856, 369] width 37 height 24
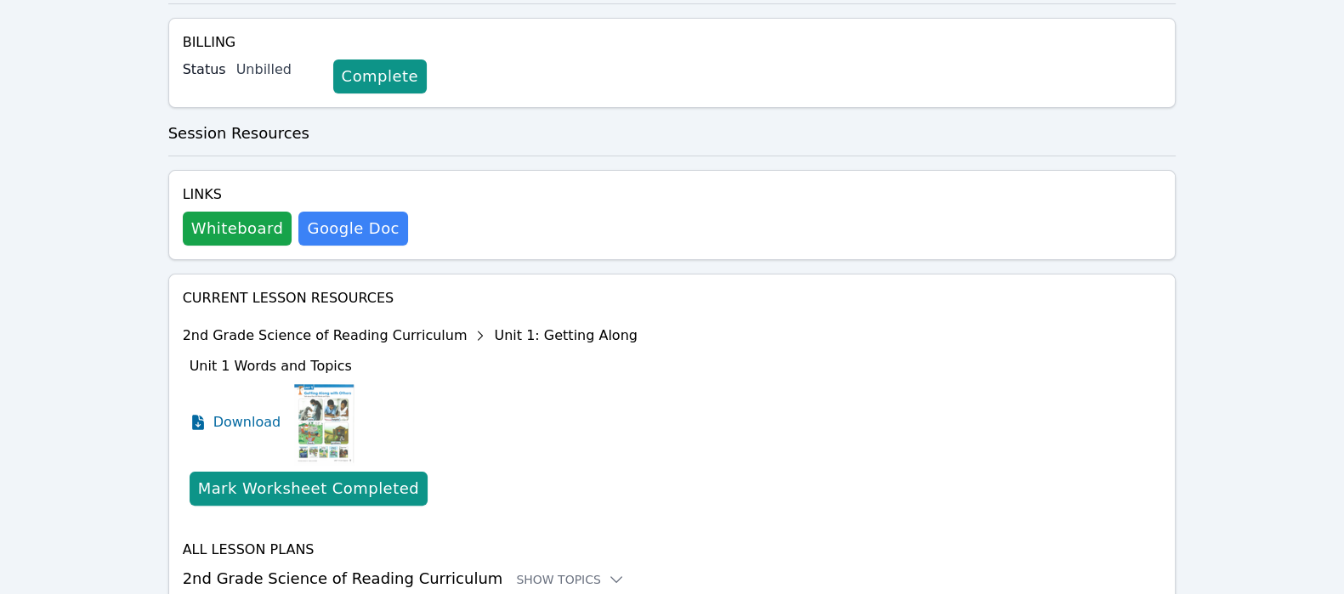
scroll to position [514, 0]
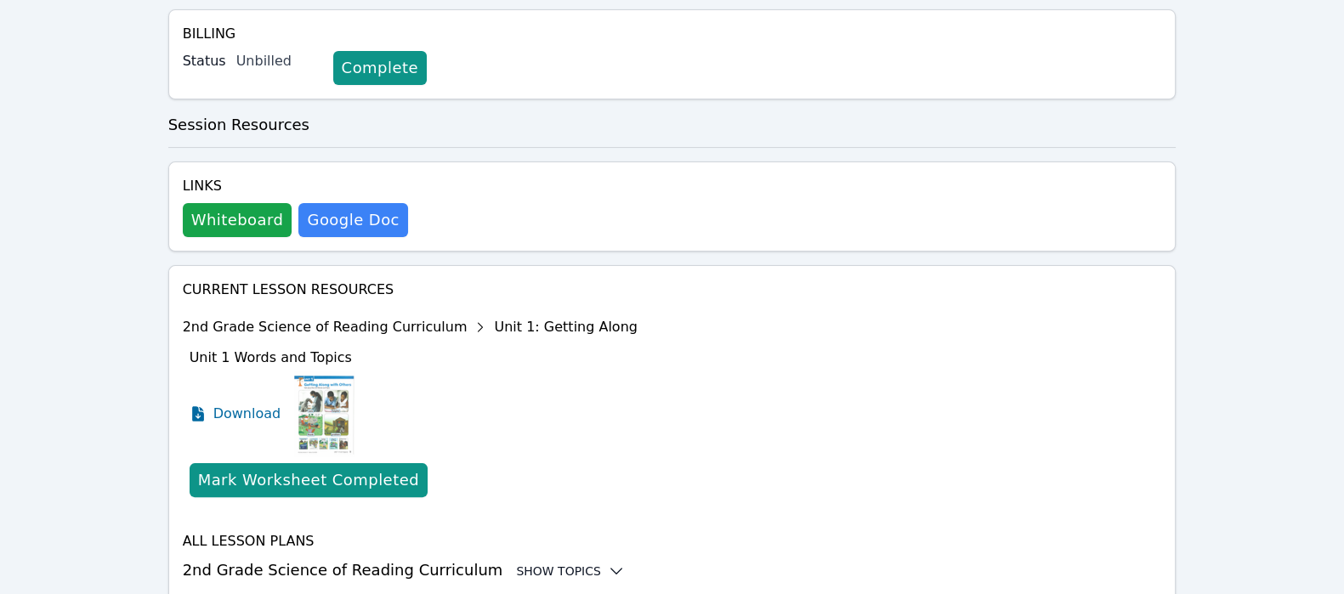
click at [545, 563] on div "Show Topics" at bounding box center [570, 571] width 109 height 17
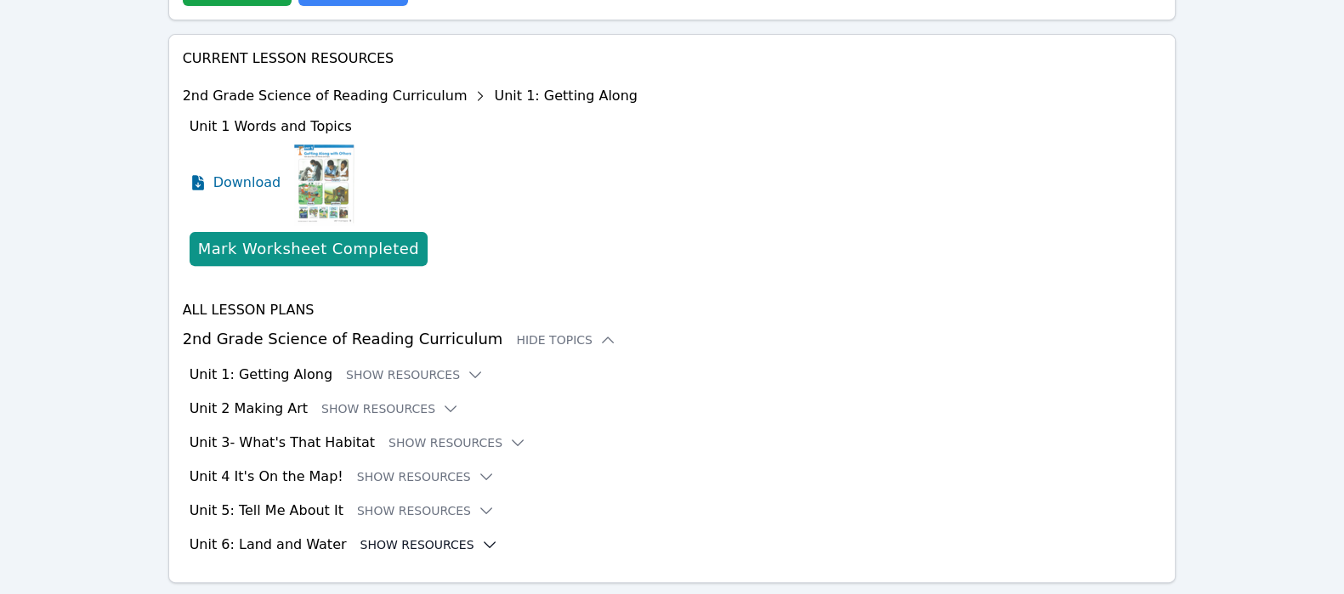
click at [429, 536] on button "Show Resources" at bounding box center [429, 544] width 138 height 17
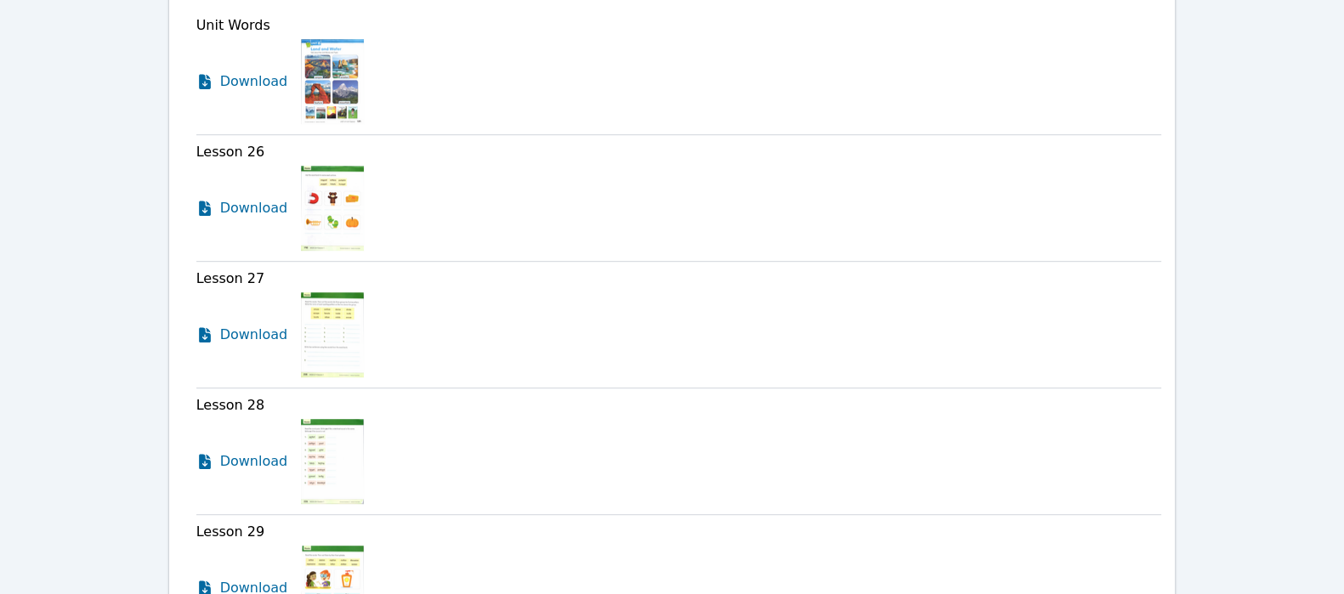
scroll to position [1211, 0]
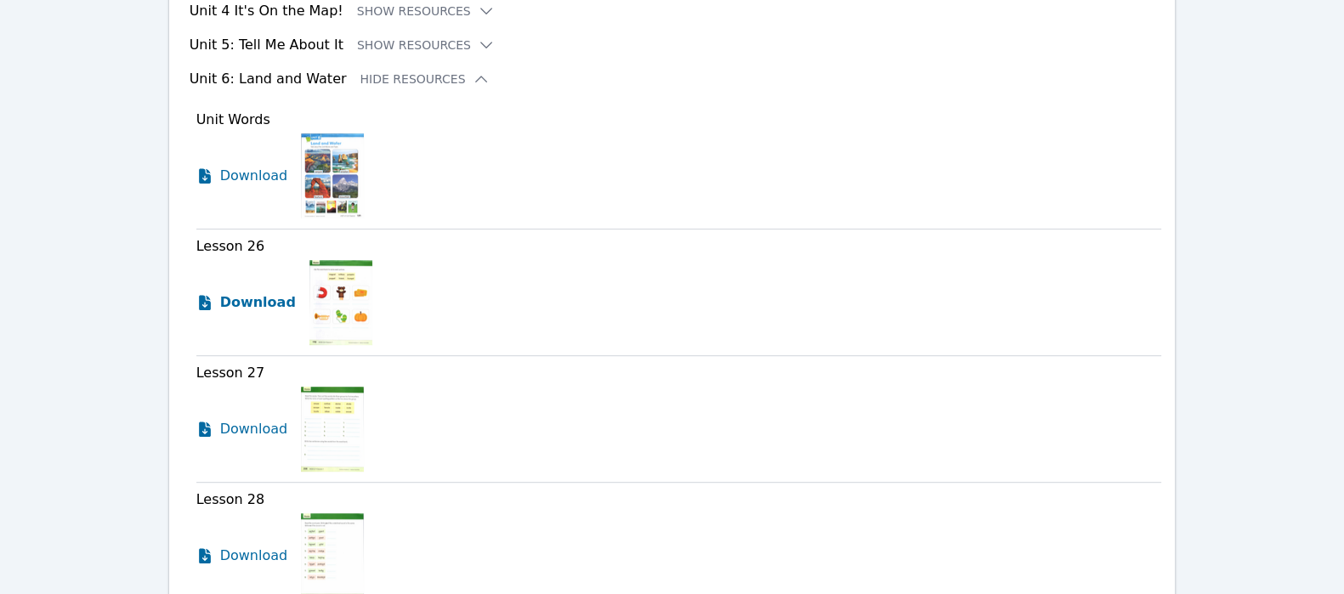
click at [230, 292] on span "Download" at bounding box center [258, 302] width 76 height 20
